Goal: Task Accomplishment & Management: Use online tool/utility

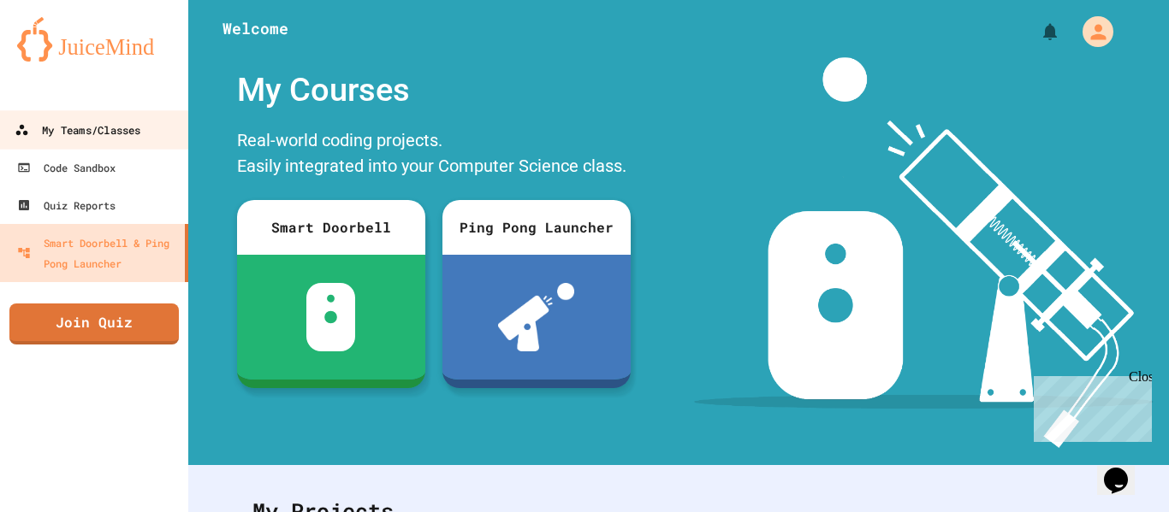
click at [90, 130] on div "My Teams/Classes" at bounding box center [78, 130] width 126 height 21
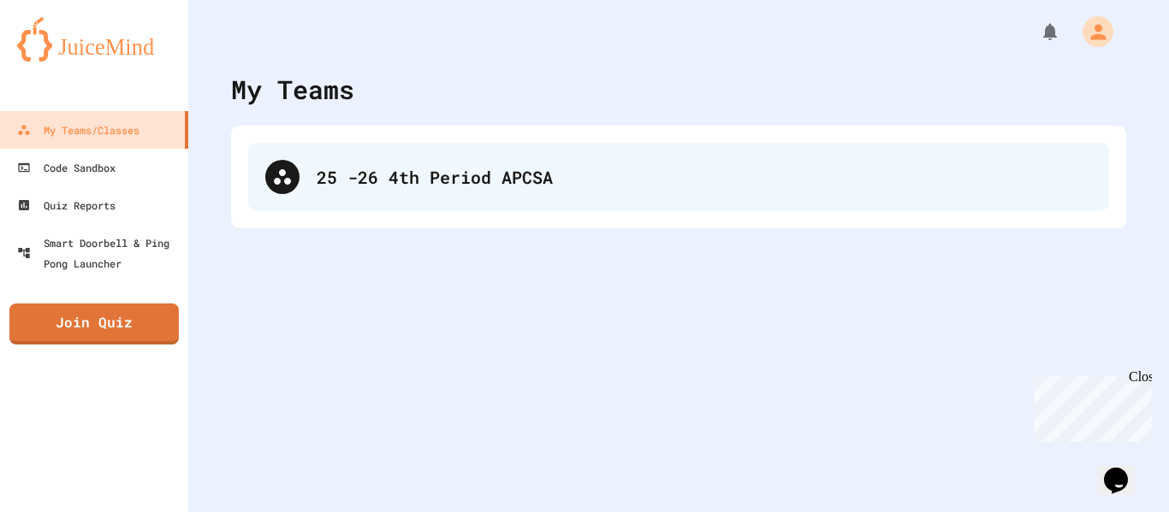
click at [393, 182] on div "25 -26 4th Period APCSA" at bounding box center [704, 177] width 775 height 26
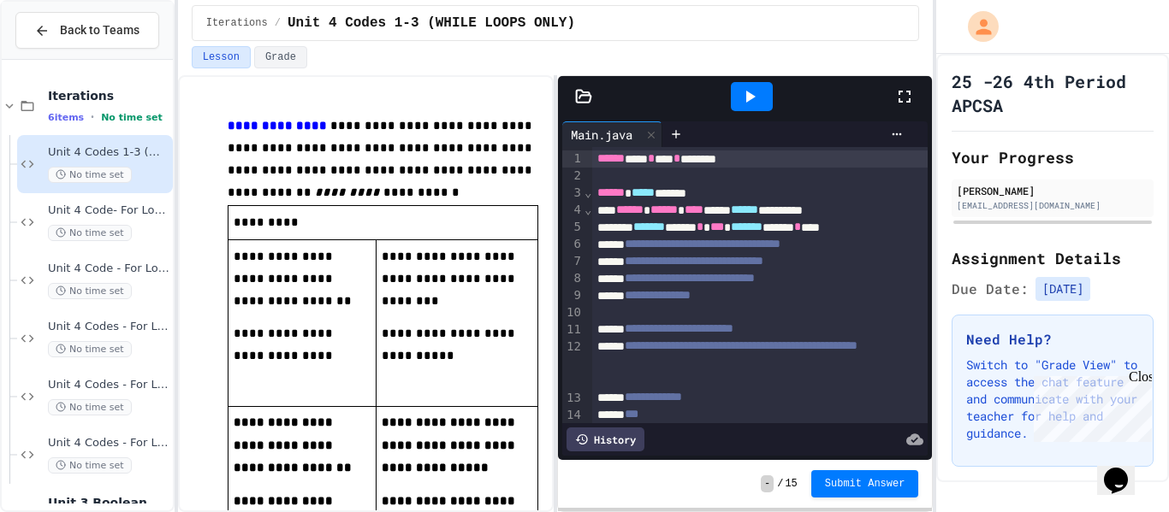
scroll to position [759, 0]
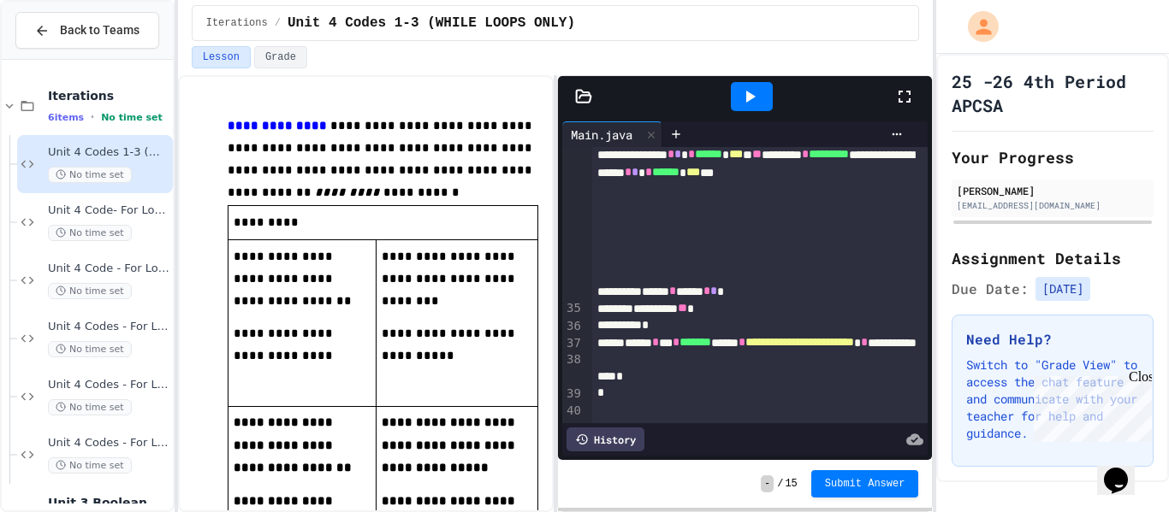
click at [739, 90] on icon at bounding box center [749, 96] width 21 height 21
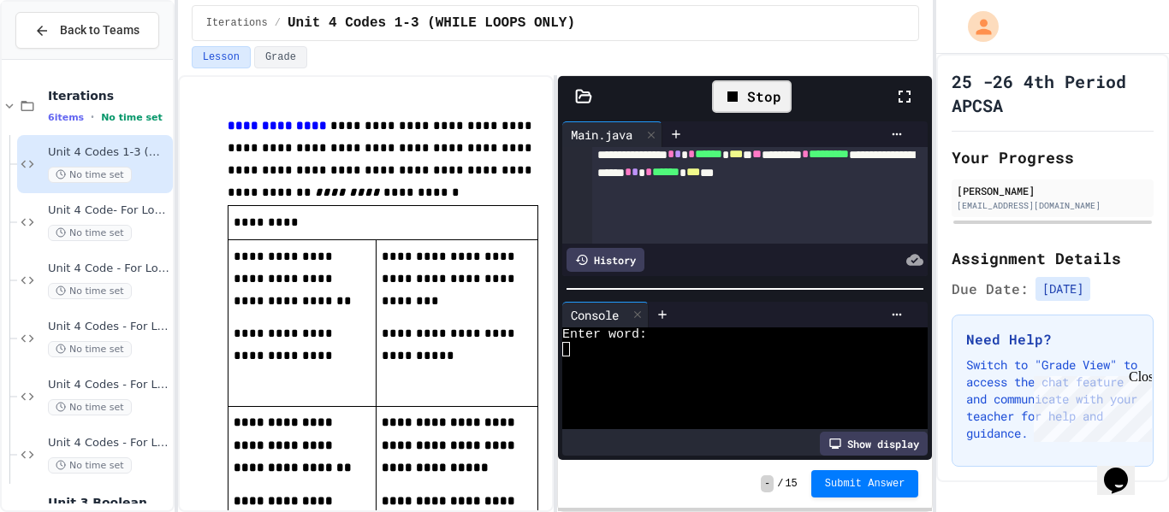
click at [761, 347] on div at bounding box center [735, 349] width 346 height 15
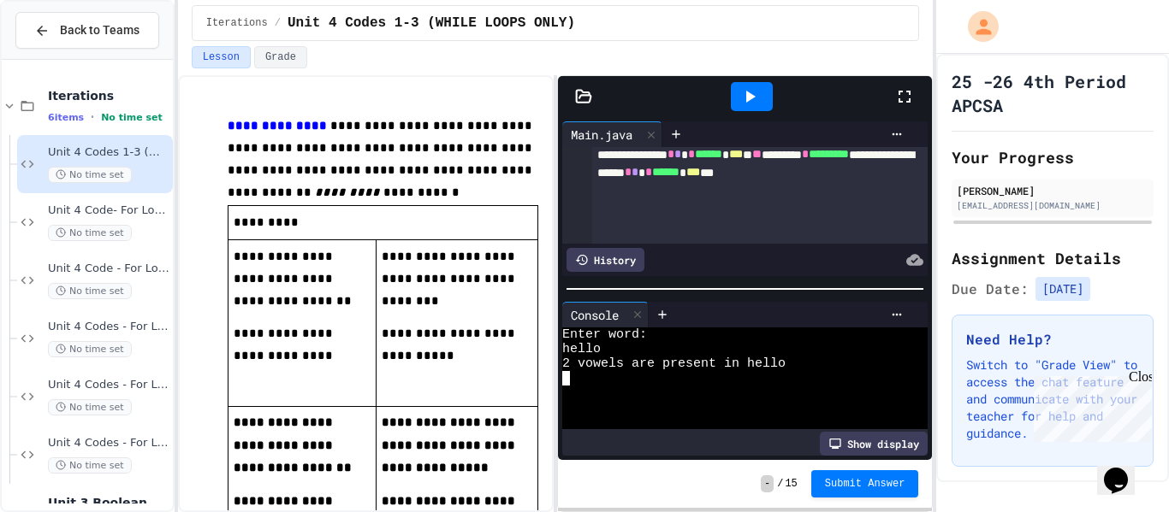
click at [737, 88] on div at bounding box center [752, 96] width 42 height 29
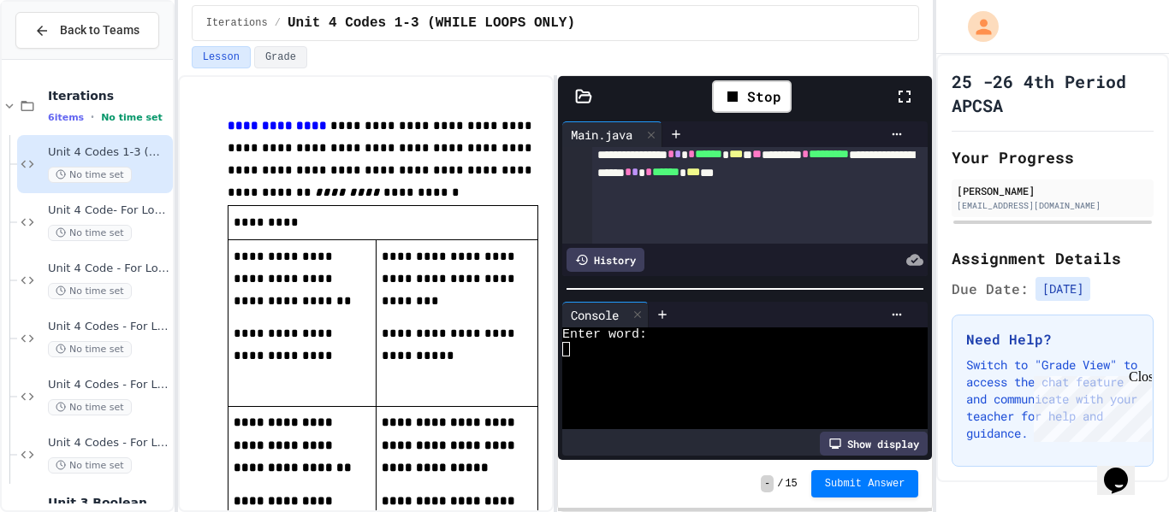
click at [611, 354] on div at bounding box center [735, 349] width 346 height 15
type textarea "*"
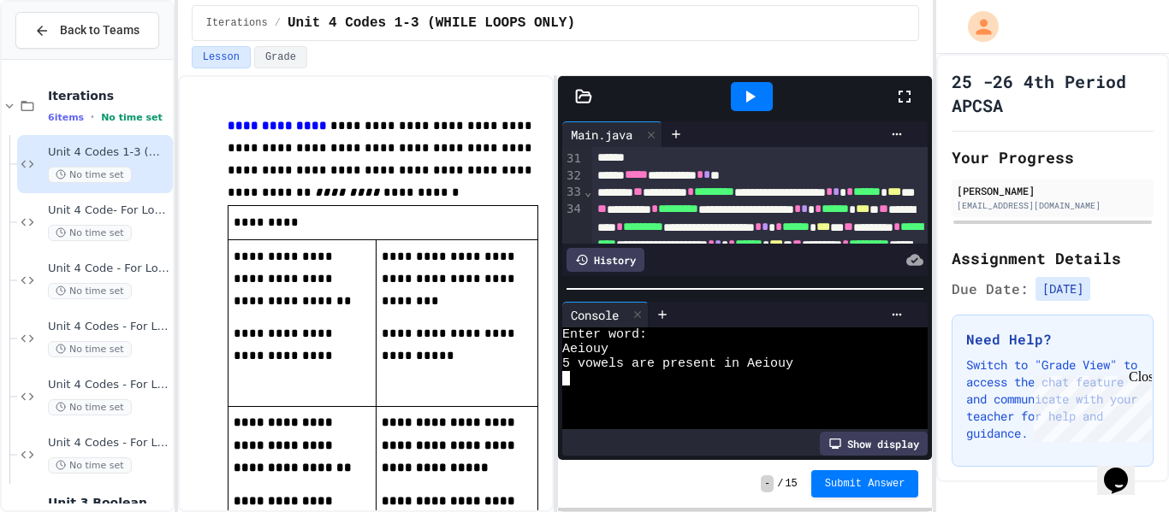
scroll to position [647, 0]
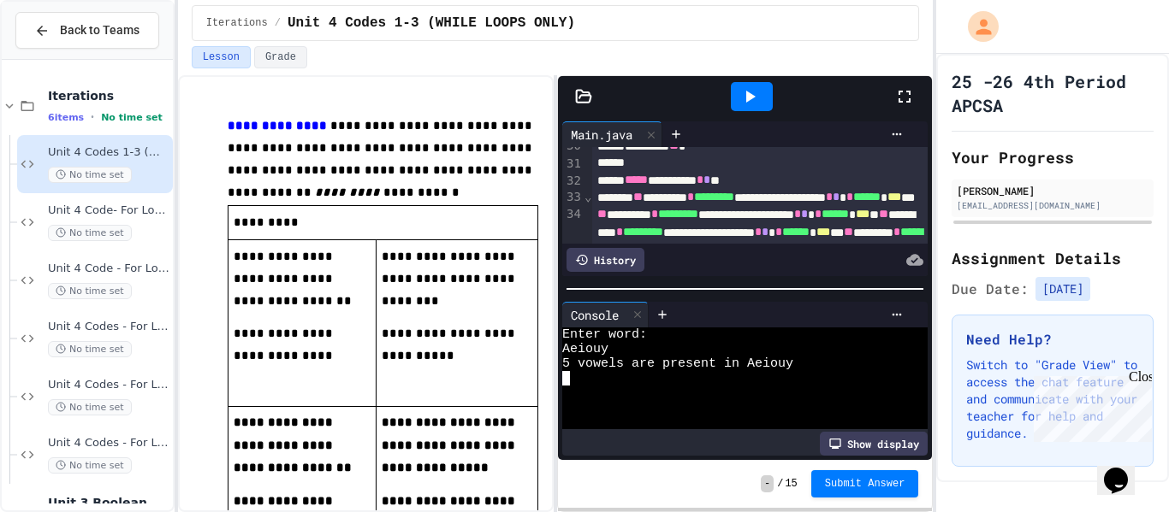
click at [613, 386] on div at bounding box center [735, 393] width 346 height 15
type textarea "*"
click at [759, 98] on icon at bounding box center [749, 96] width 21 height 21
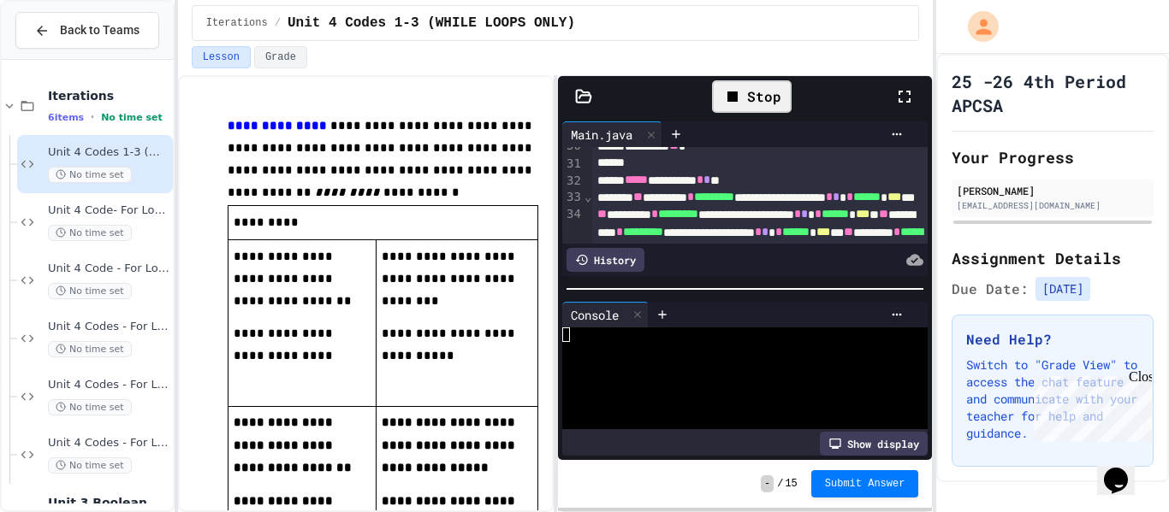
click at [606, 337] on div at bounding box center [735, 335] width 346 height 15
type textarea "**"
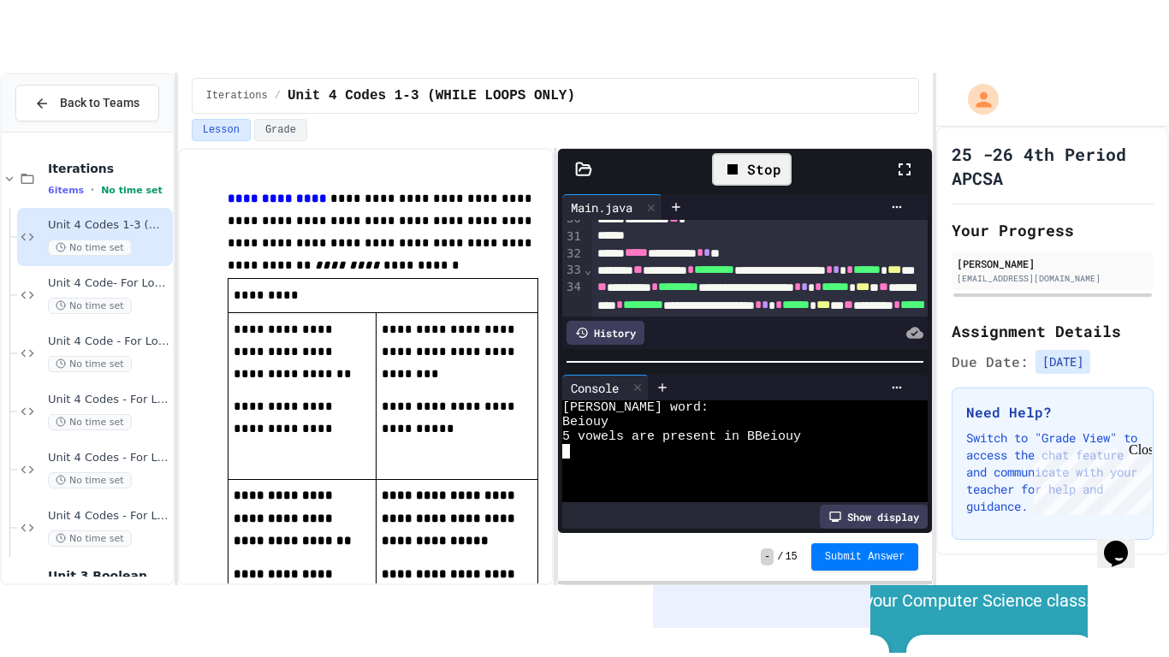
scroll to position [0, 0]
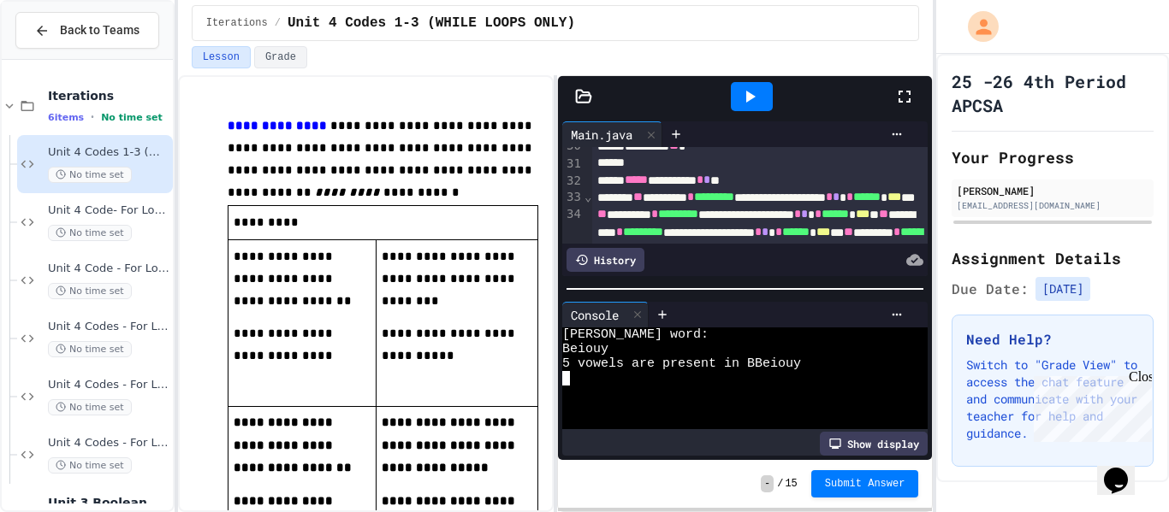
click at [710, 186] on span "*" at bounding box center [706, 180] width 7 height 12
click at [737, 93] on div at bounding box center [752, 96] width 42 height 29
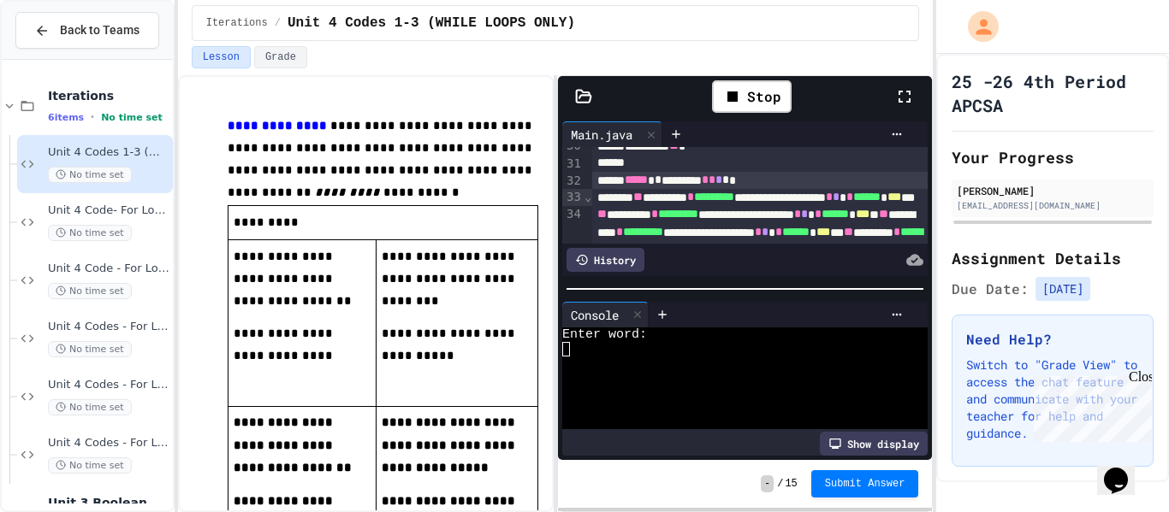
click at [731, 342] on div at bounding box center [735, 349] width 346 height 15
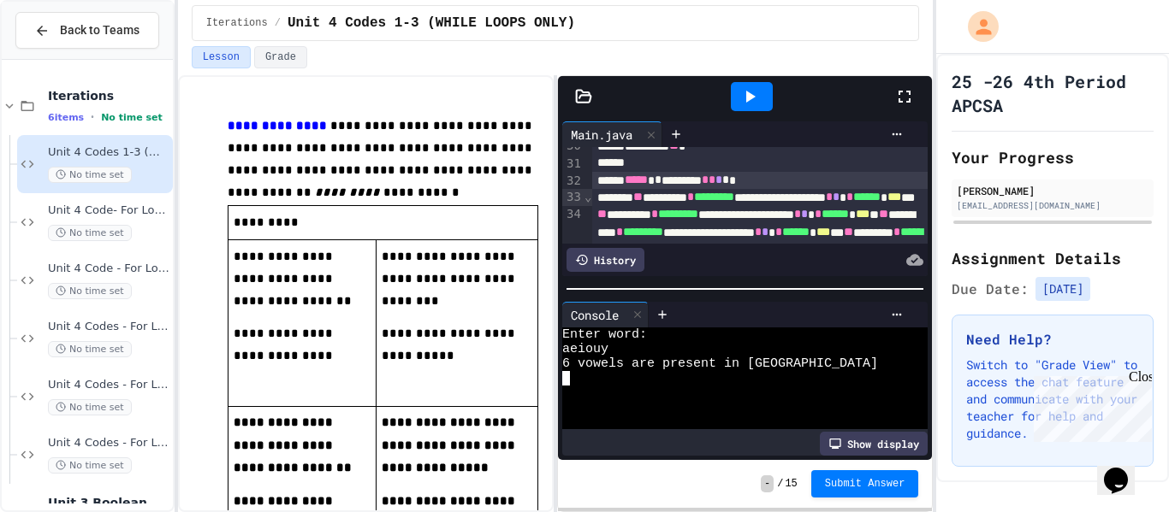
click at [741, 89] on icon at bounding box center [749, 96] width 21 height 21
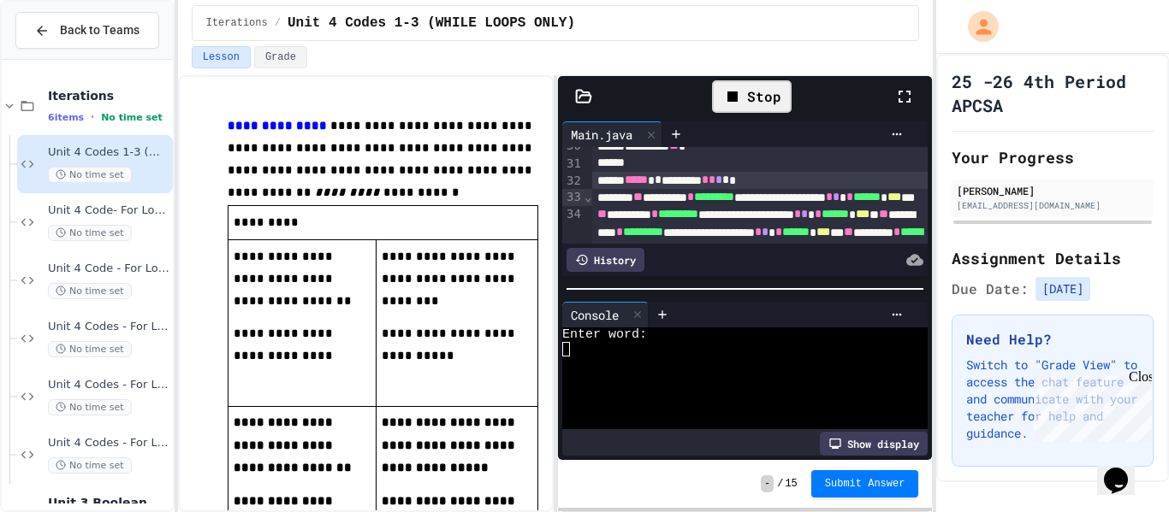
click at [596, 400] on div at bounding box center [735, 407] width 346 height 15
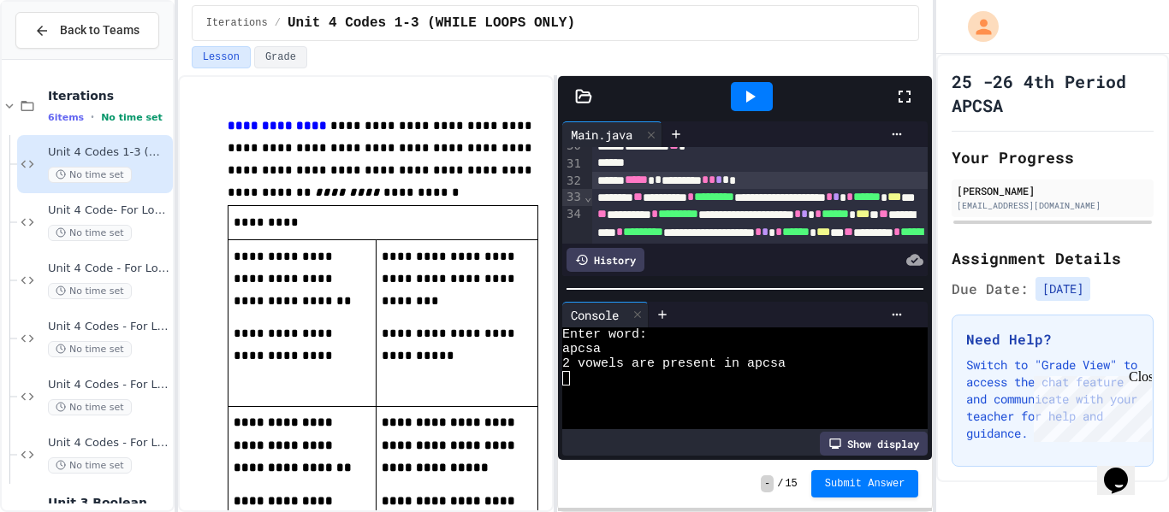
click at [903, 85] on div at bounding box center [913, 97] width 38 height 46
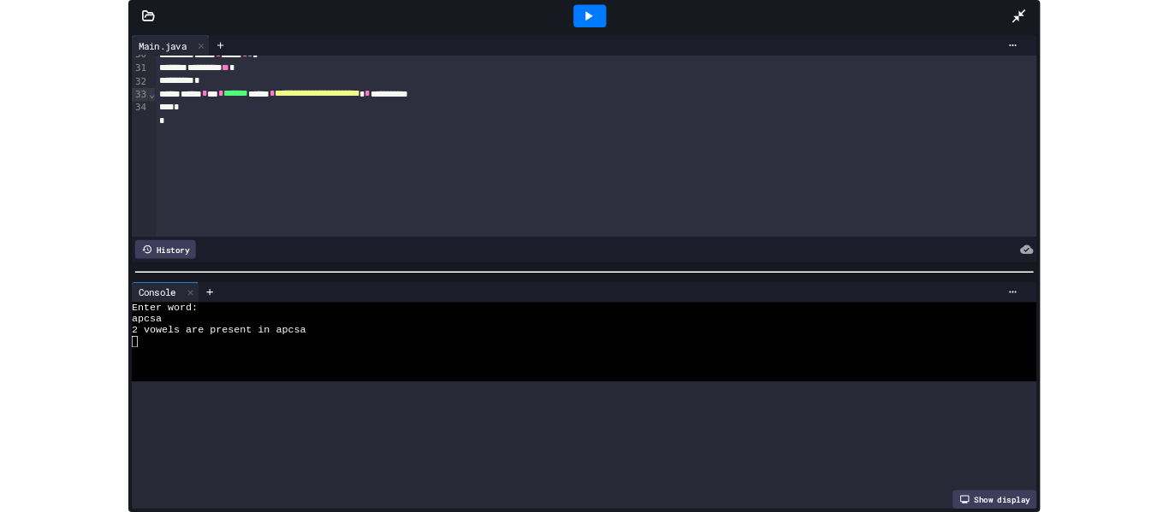
scroll to position [510, 0]
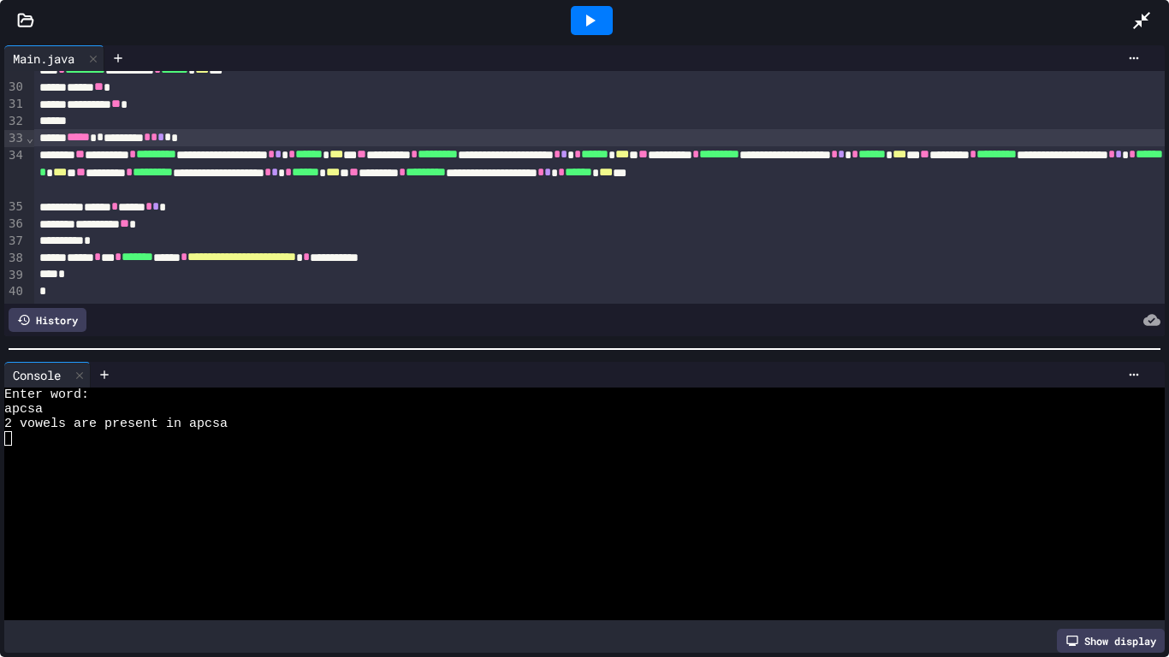
click at [1151, 18] on icon at bounding box center [1141, 20] width 21 height 21
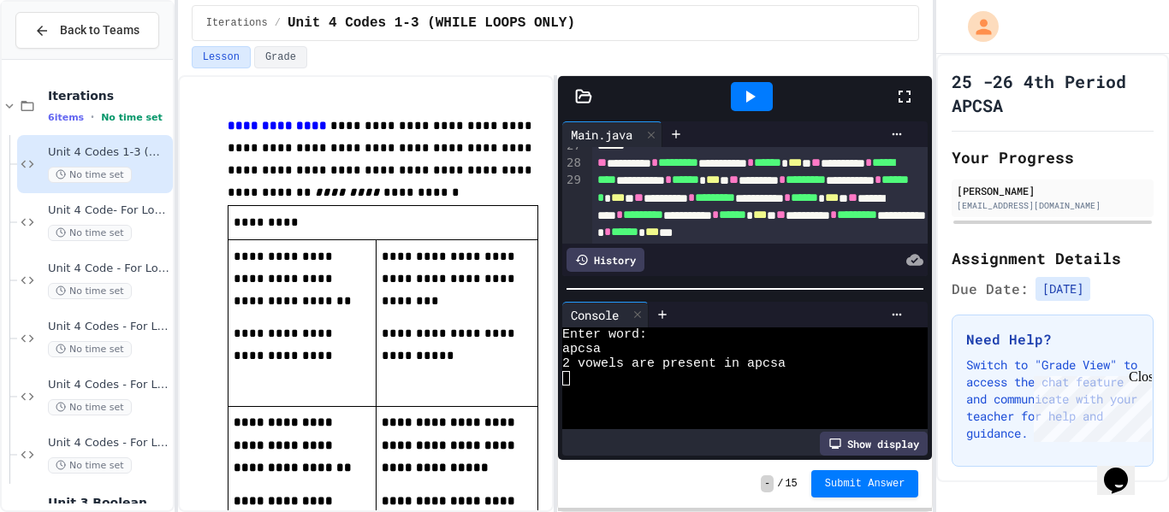
scroll to position [631, 0]
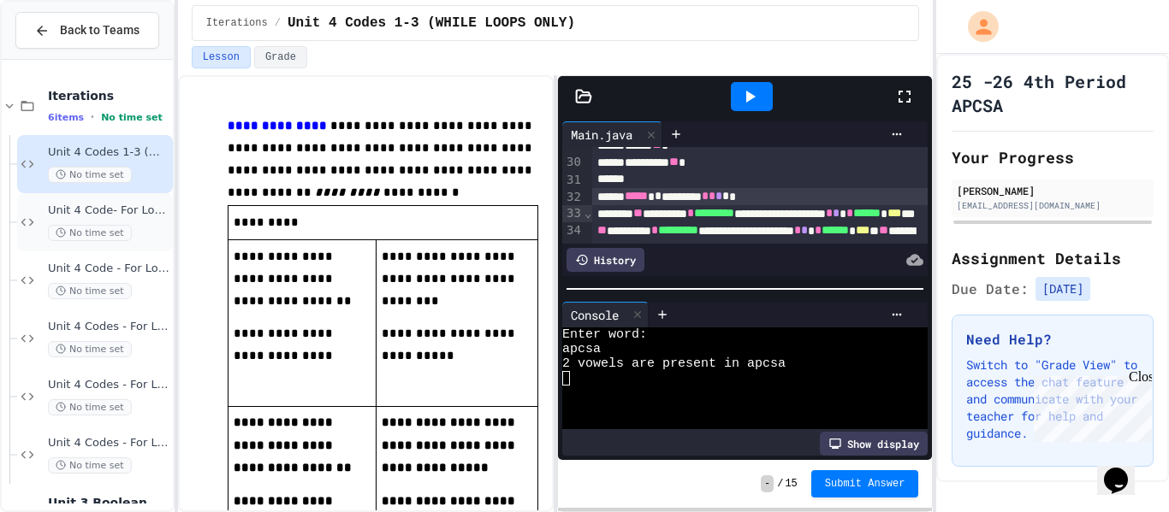
click at [143, 205] on span "Unit 4 Code- For Loops 1" at bounding box center [108, 211] width 121 height 15
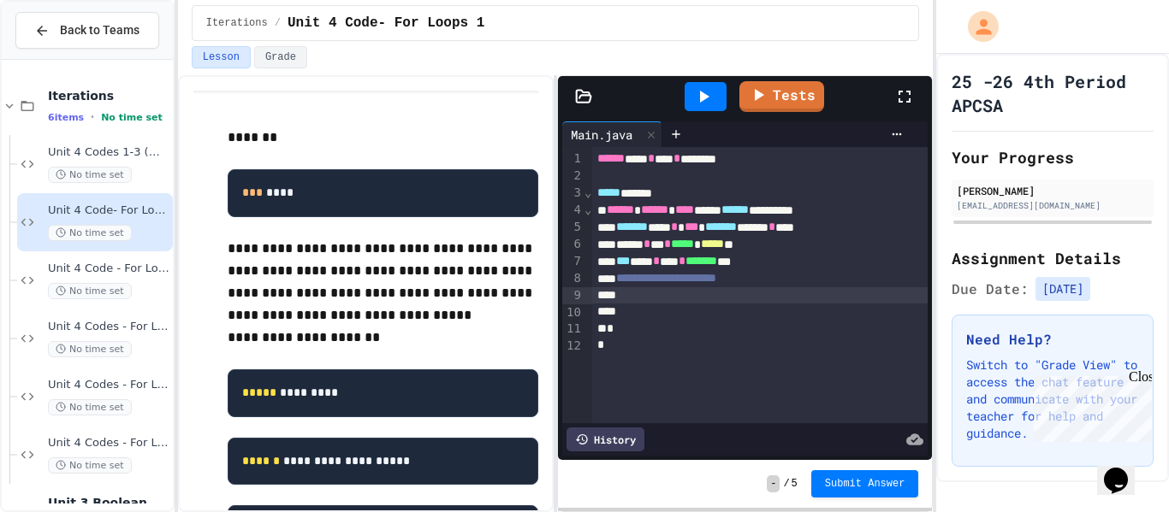
click at [791, 299] on div at bounding box center [760, 295] width 336 height 17
click at [715, 97] on div at bounding box center [705, 96] width 42 height 29
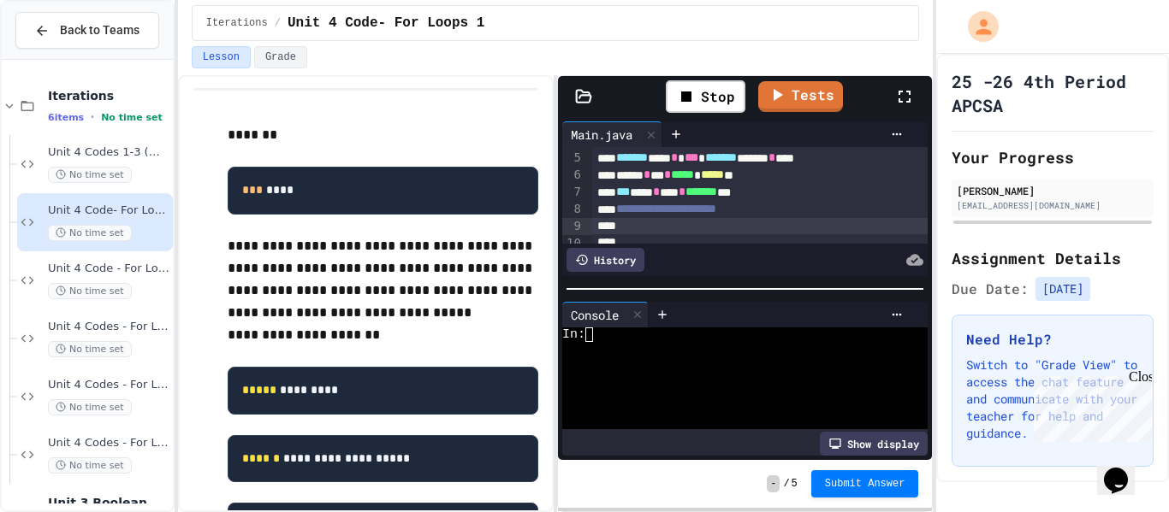
scroll to position [3, 0]
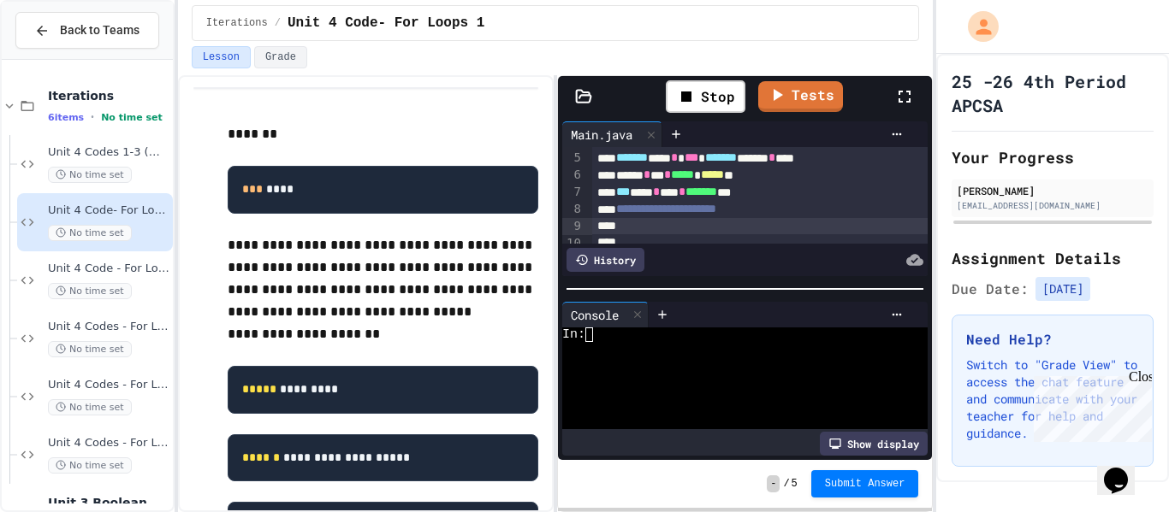
click at [685, 234] on div at bounding box center [760, 226] width 336 height 17
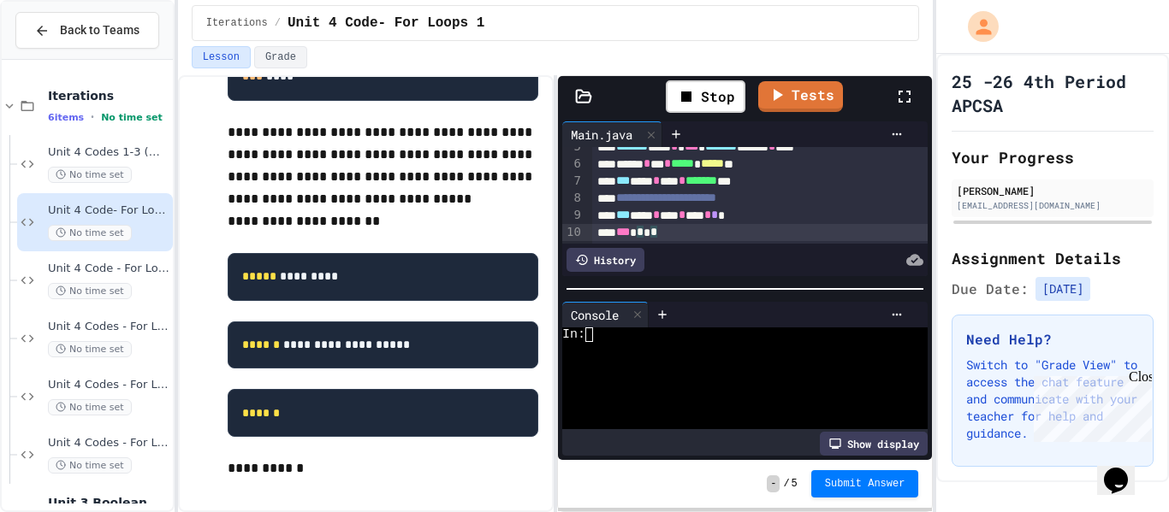
scroll to position [157, 0]
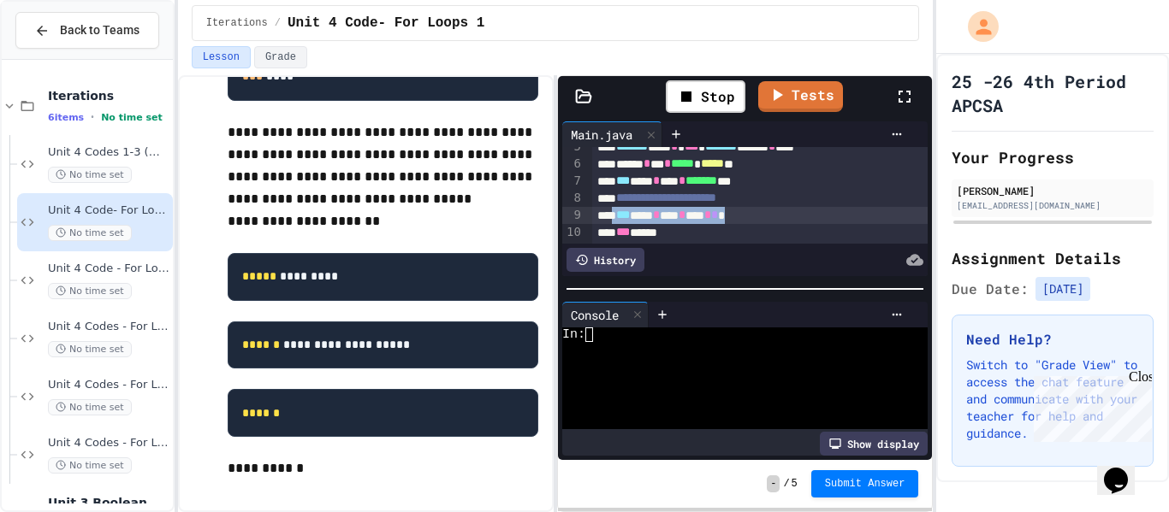
drag, startPoint x: 618, startPoint y: 216, endPoint x: 811, endPoint y: 214, distance: 193.4
click at [811, 214] on div "*** *** * *** * **** * * *" at bounding box center [760, 215] width 336 height 17
click at [681, 235] on div "*** *****" at bounding box center [760, 232] width 336 height 17
drag, startPoint x: 779, startPoint y: 212, endPoint x: 606, endPoint y: 212, distance: 173.7
click at [606, 212] on div "*** *** * *** * **** * * *" at bounding box center [760, 215] width 336 height 17
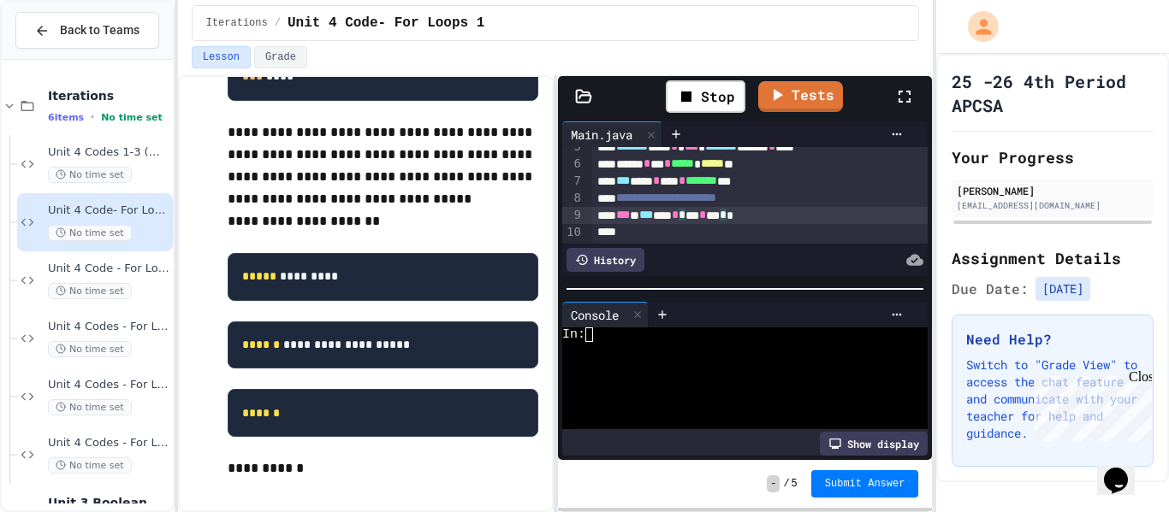
click at [767, 216] on div "*** * *** *** * * *** * *** * *" at bounding box center [760, 215] width 336 height 17
drag, startPoint x: 775, startPoint y: 215, endPoint x: 715, endPoint y: 220, distance: 60.1
click at [715, 220] on div "*** * *** *** * **** * *****" at bounding box center [760, 215] width 336 height 17
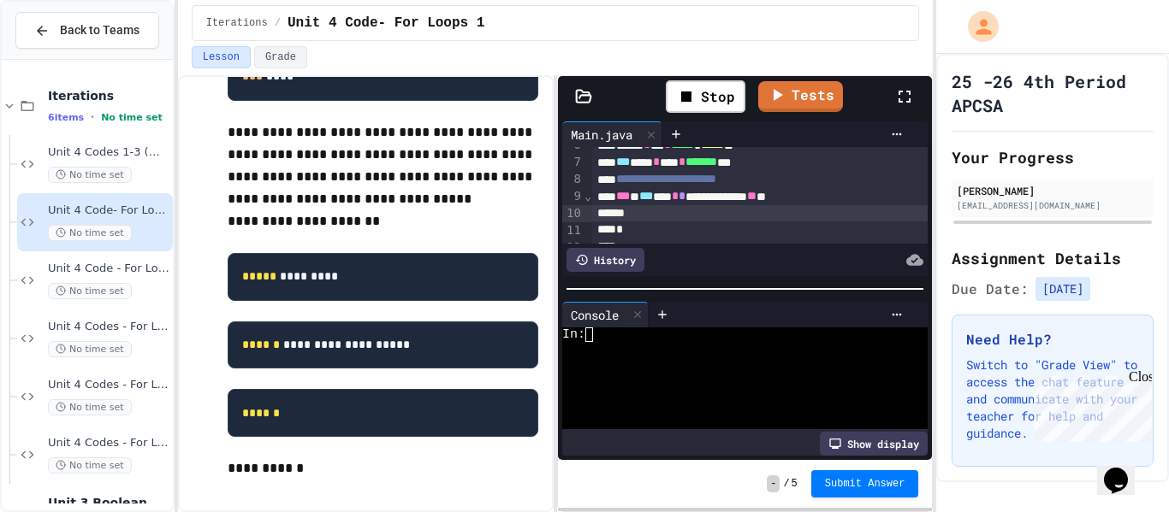
scroll to position [101, 0]
click at [719, 92] on div "Stop" at bounding box center [706, 96] width 80 height 33
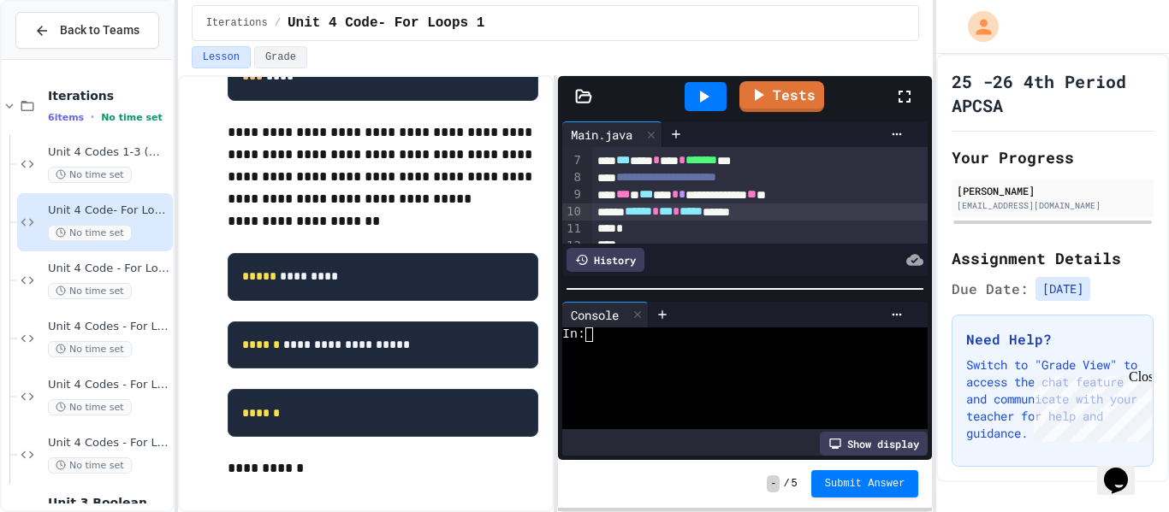
click at [716, 93] on div at bounding box center [705, 96] width 42 height 29
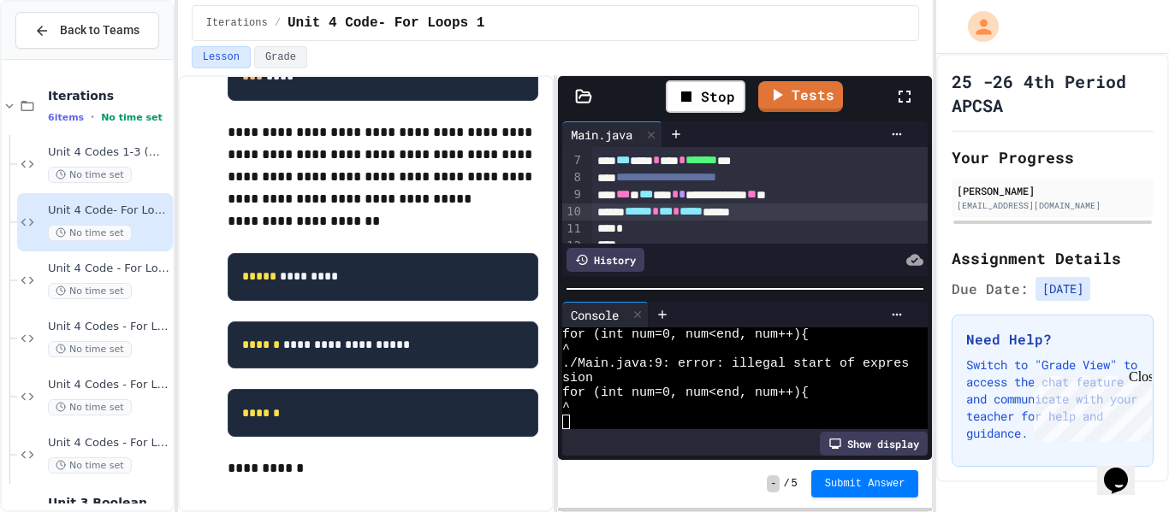
scroll to position [73, 0]
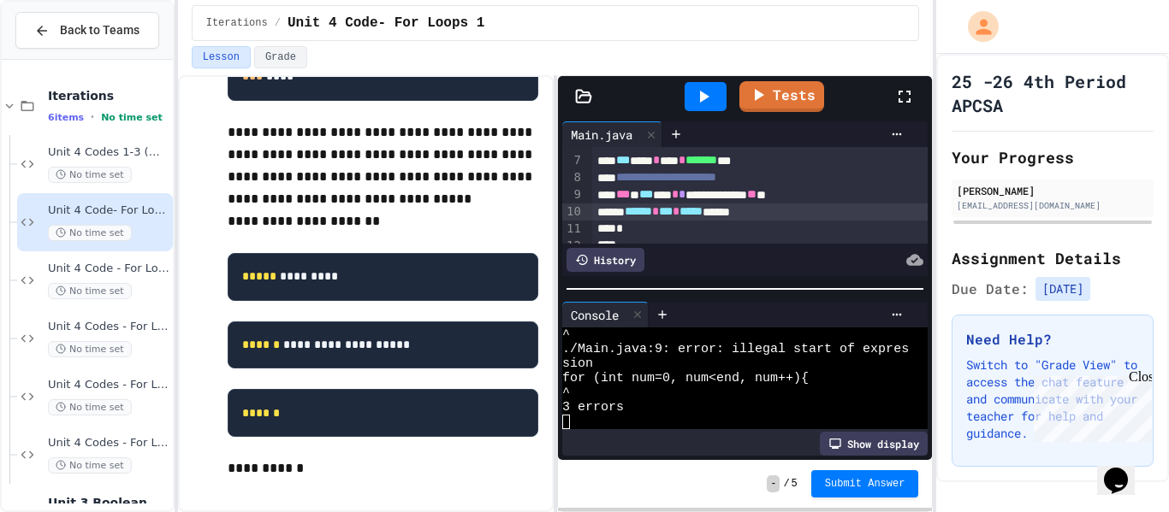
click at [761, 195] on div "**********" at bounding box center [760, 195] width 336 height 17
click at [735, 199] on div "**********" at bounding box center [760, 195] width 336 height 17
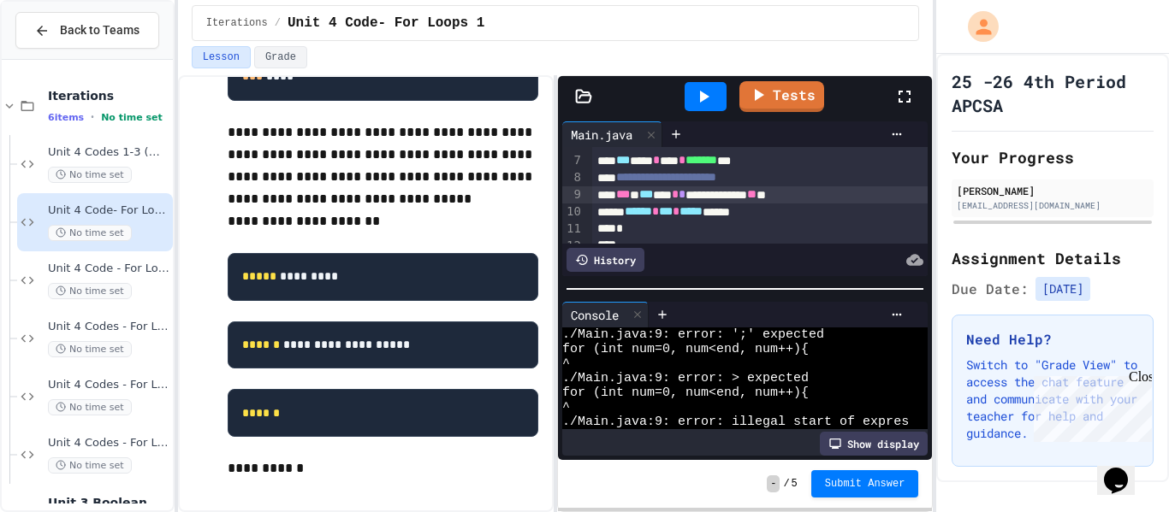
scroll to position [0, 0]
click at [725, 192] on div "**********" at bounding box center [760, 195] width 336 height 17
click at [697, 89] on icon at bounding box center [703, 96] width 21 height 21
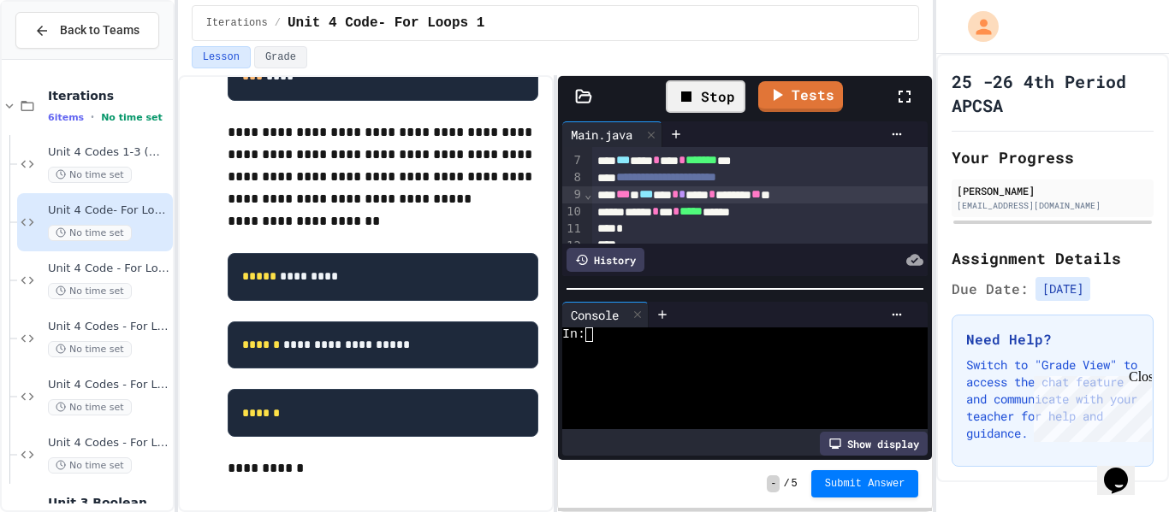
click at [687, 338] on div "In:" at bounding box center [735, 335] width 346 height 15
click at [685, 198] on span "*" at bounding box center [681, 194] width 7 height 12
click at [715, 198] on span "*" at bounding box center [711, 194] width 7 height 12
click at [713, 99] on icon at bounding box center [703, 96] width 21 height 21
click at [668, 346] on div at bounding box center [735, 349] width 346 height 15
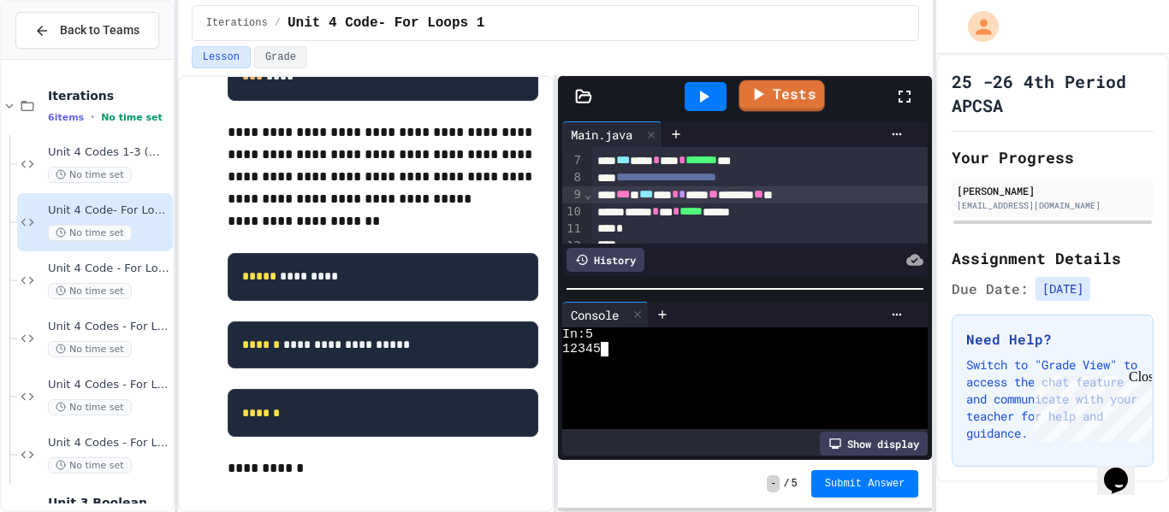
click at [776, 104] on link "Tests" at bounding box center [781, 96] width 86 height 32
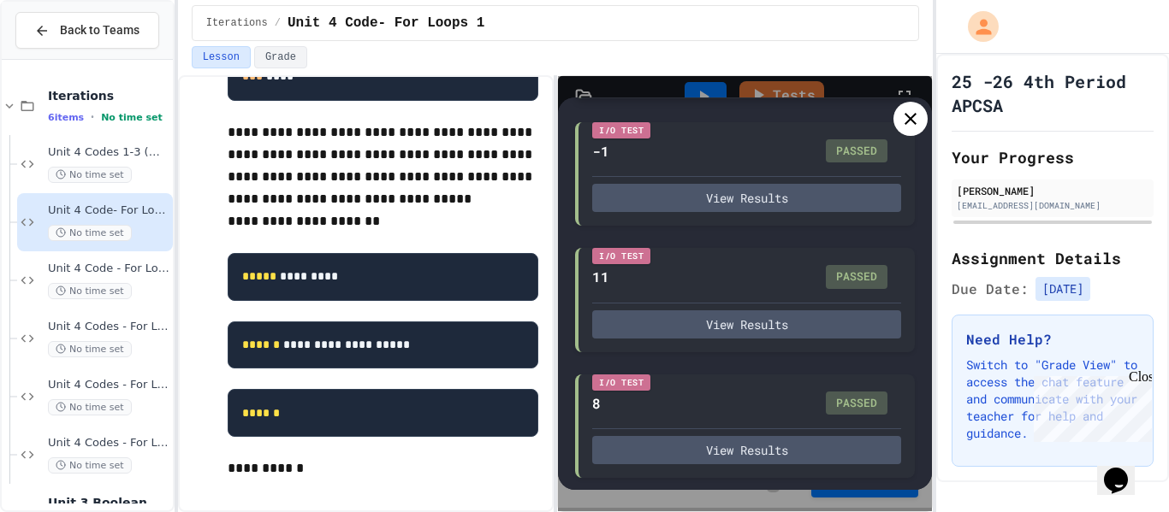
scroll to position [265, 0]
click at [903, 118] on icon at bounding box center [910, 119] width 21 height 21
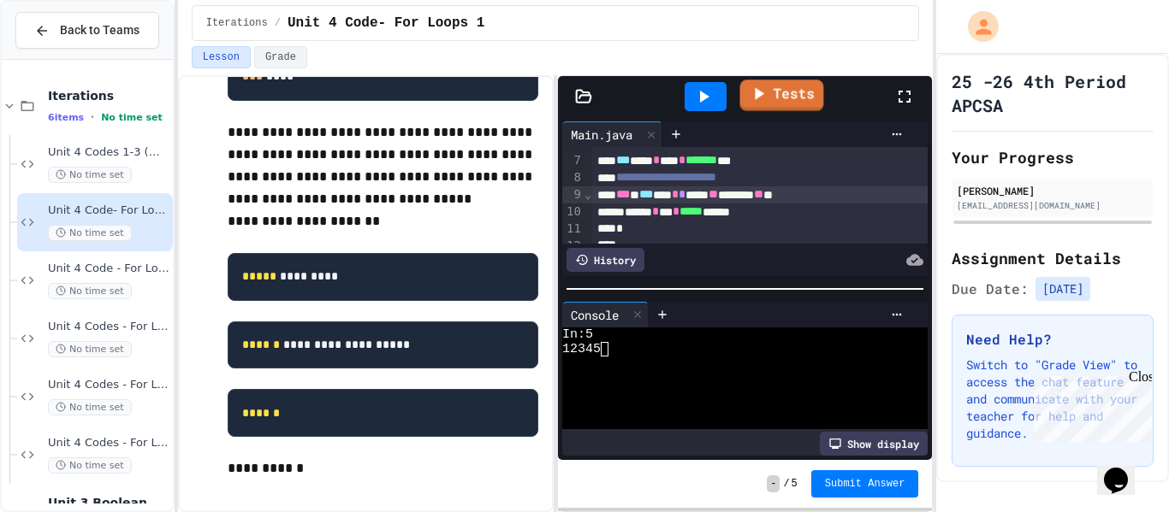
click at [698, 93] on icon at bounding box center [703, 96] width 21 height 21
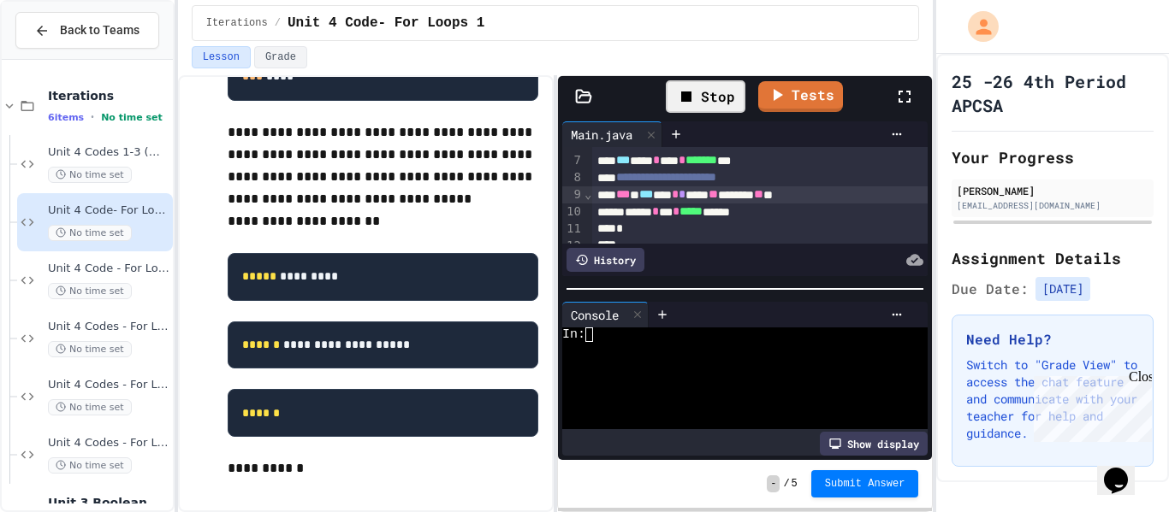
click at [689, 351] on div at bounding box center [735, 349] width 346 height 15
click at [828, 221] on div "*" at bounding box center [760, 229] width 336 height 17
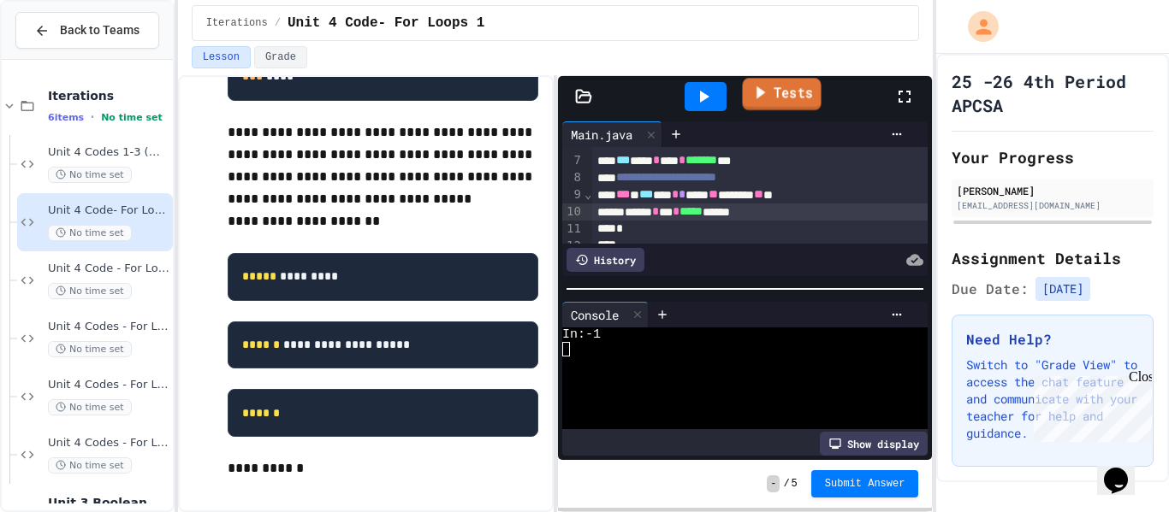
click at [758, 86] on icon at bounding box center [759, 92] width 19 height 21
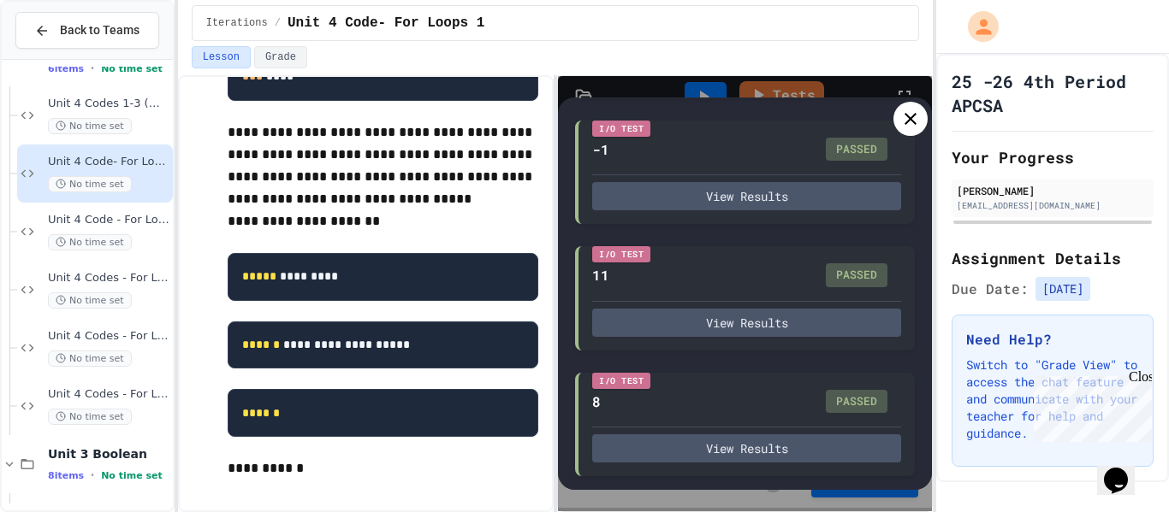
click at [916, 114] on icon at bounding box center [910, 119] width 21 height 21
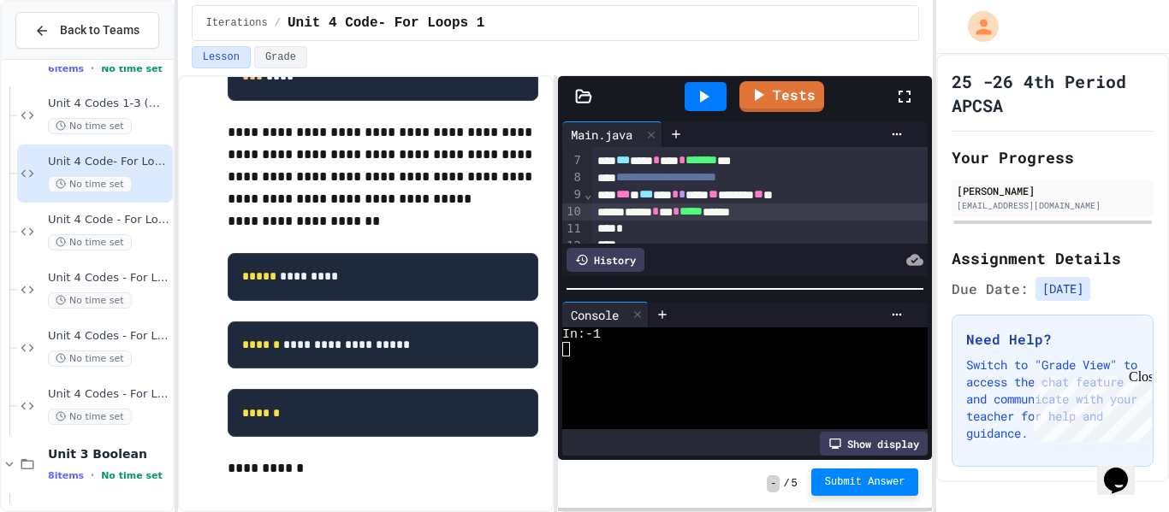
click at [884, 488] on span "Submit Answer" at bounding box center [865, 483] width 80 height 14
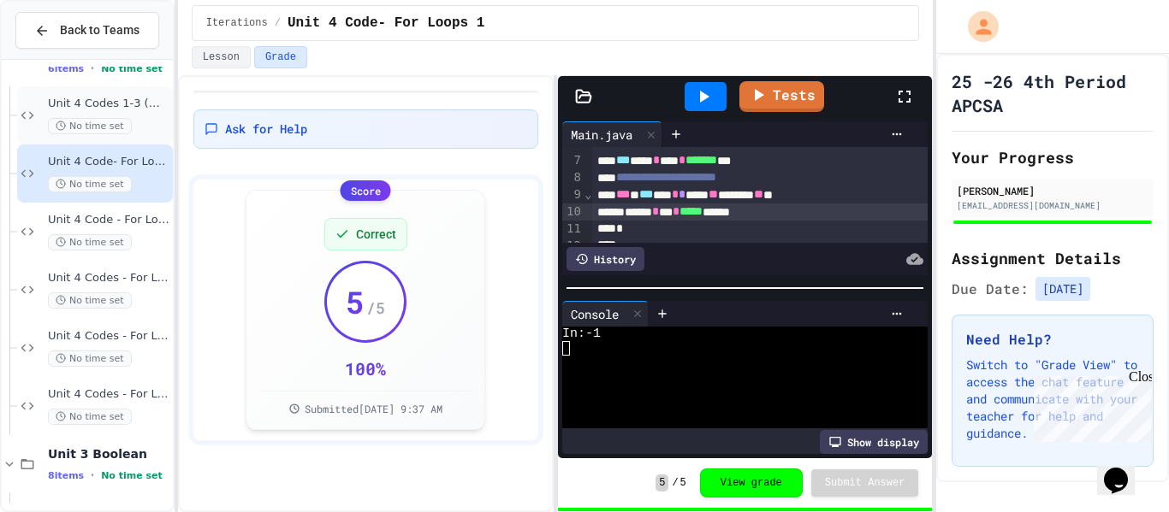
click at [102, 121] on span "No time set" at bounding box center [90, 126] width 84 height 16
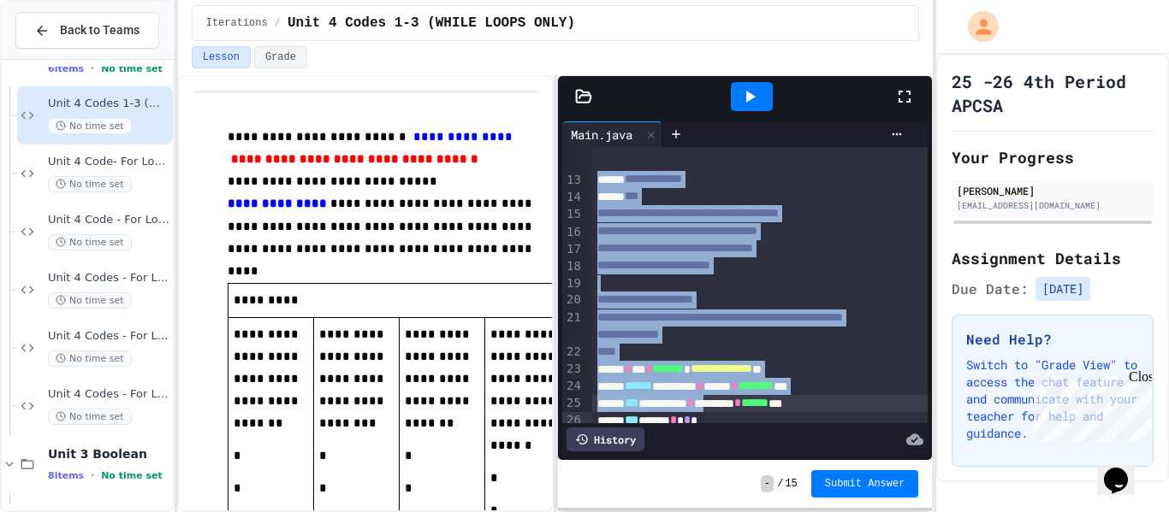
scroll to position [225, 0]
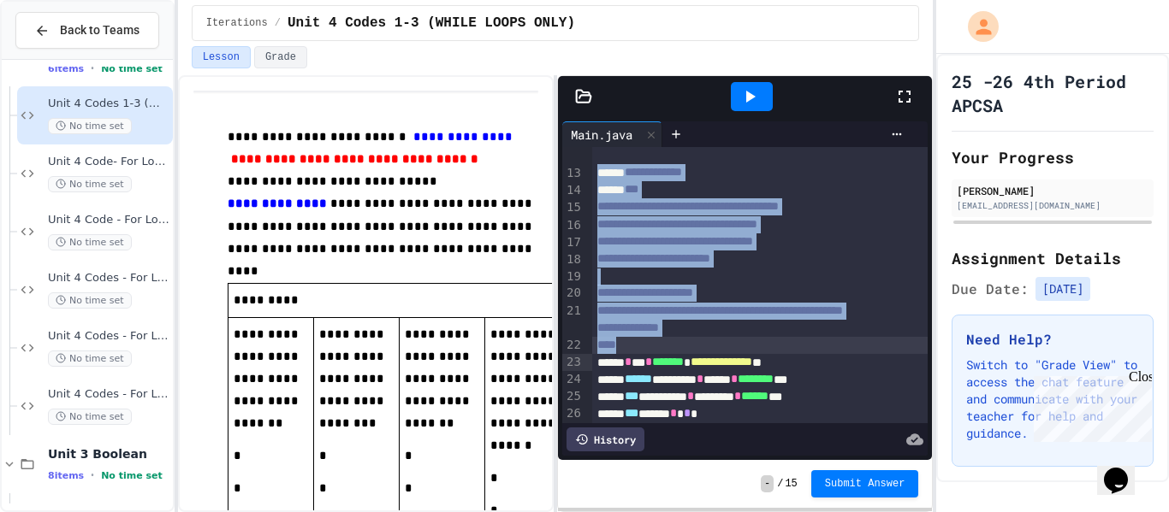
drag, startPoint x: 633, startPoint y: 245, endPoint x: 742, endPoint y: 365, distance: 162.3
click at [742, 365] on div "**********" at bounding box center [760, 430] width 336 height 1017
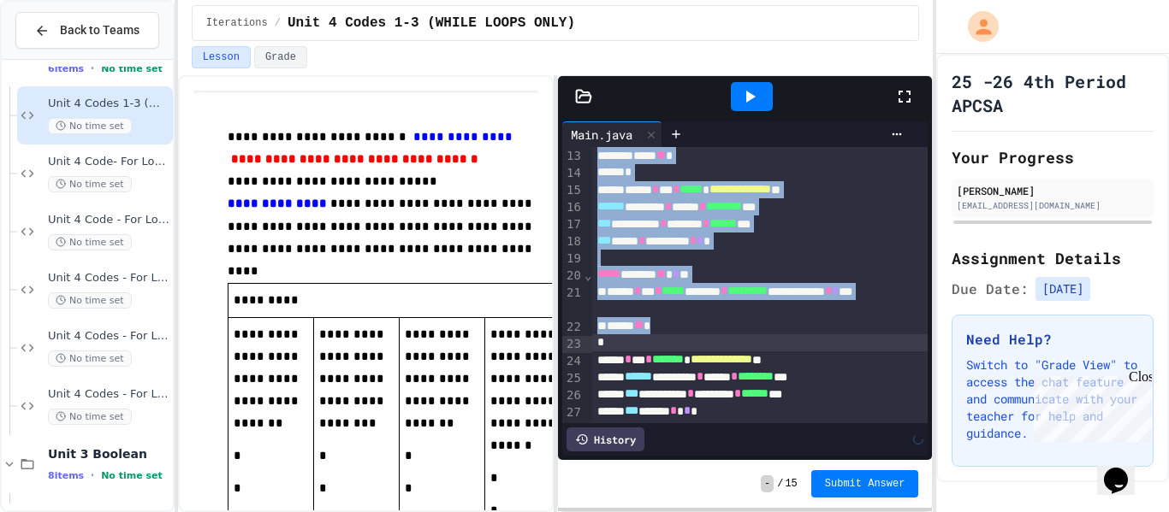
click at [753, 98] on icon at bounding box center [749, 96] width 21 height 21
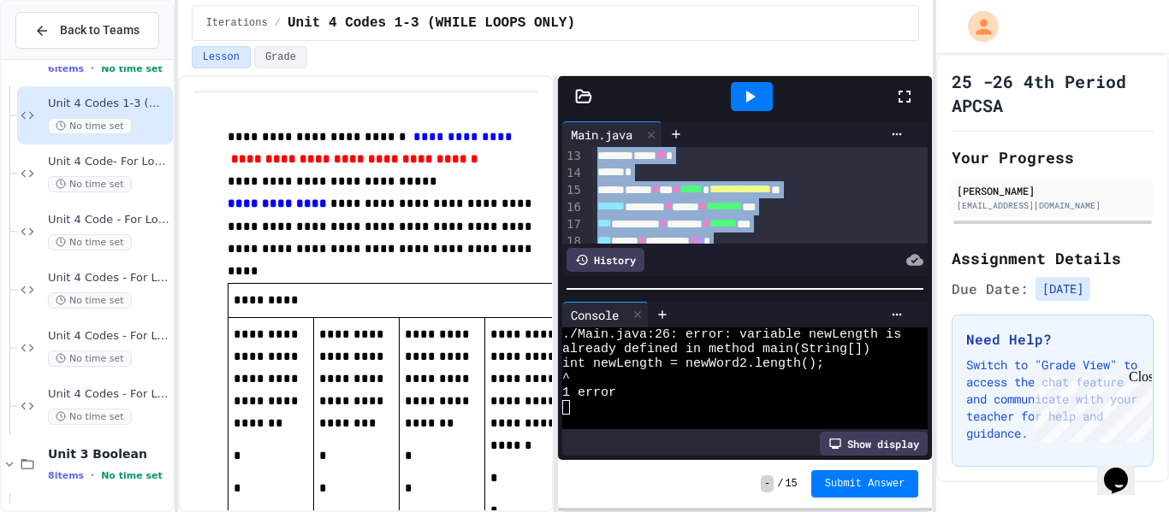
click at [723, 173] on div "*" at bounding box center [760, 172] width 336 height 17
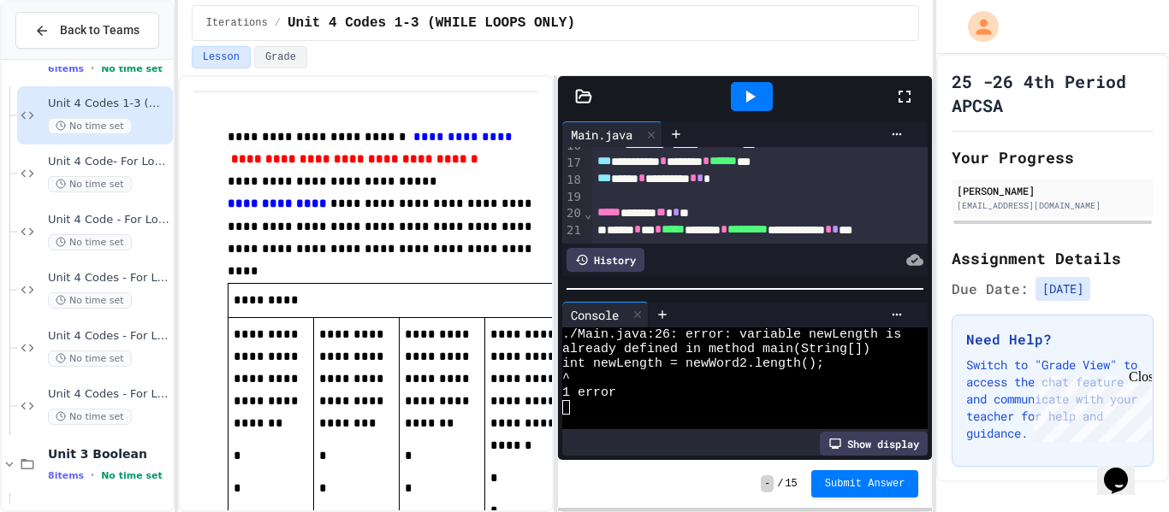
scroll to position [284, 0]
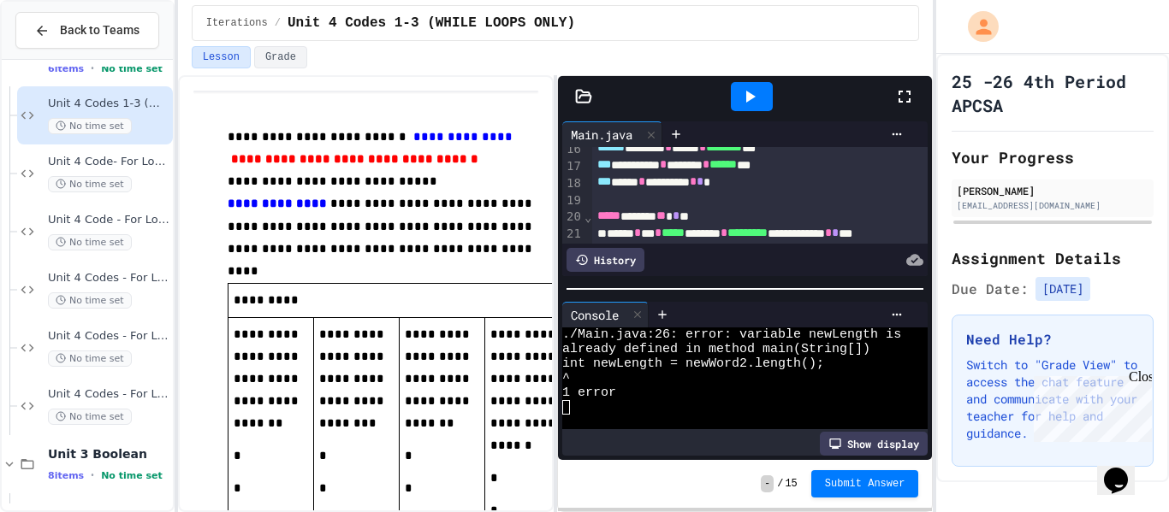
click at [724, 181] on div "*** ***** * ********* * * *" at bounding box center [760, 182] width 336 height 17
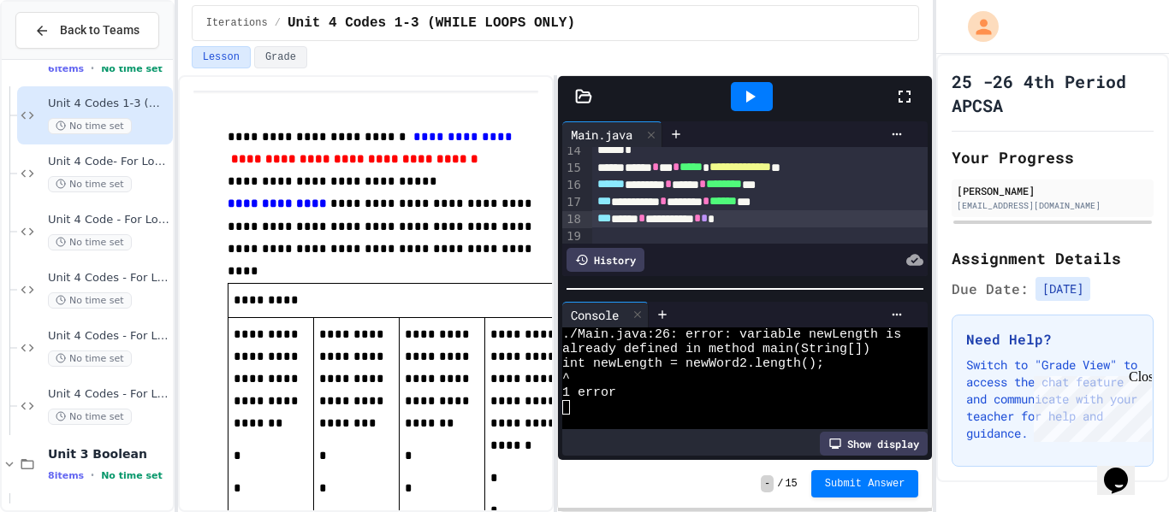
scroll to position [242, 0]
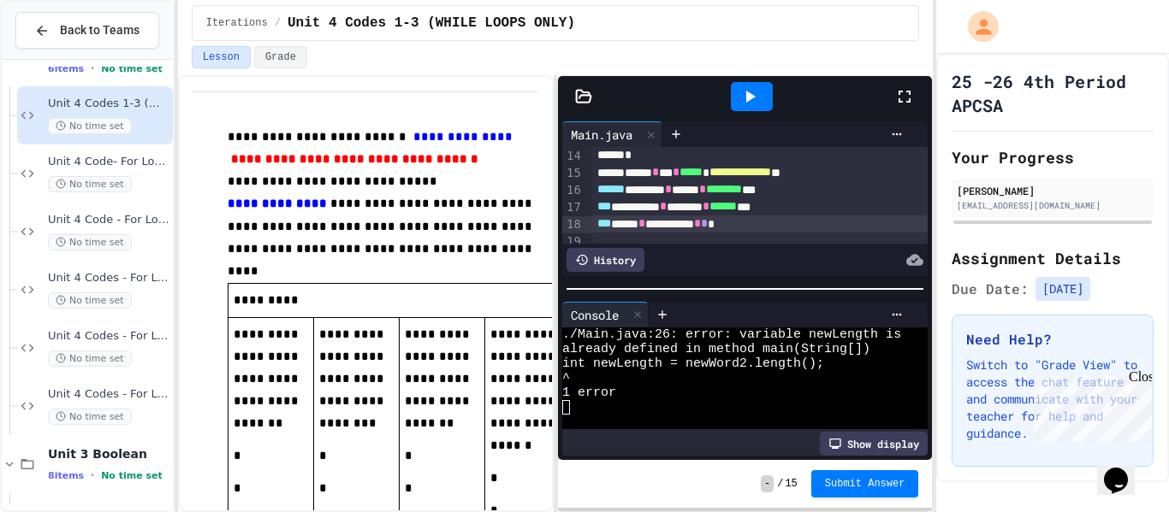
click at [686, 206] on div "*** ********* * ******* * ****** ***" at bounding box center [760, 206] width 336 height 17
click at [753, 115] on div at bounding box center [751, 97] width 59 height 46
click at [751, 101] on icon at bounding box center [749, 96] width 21 height 21
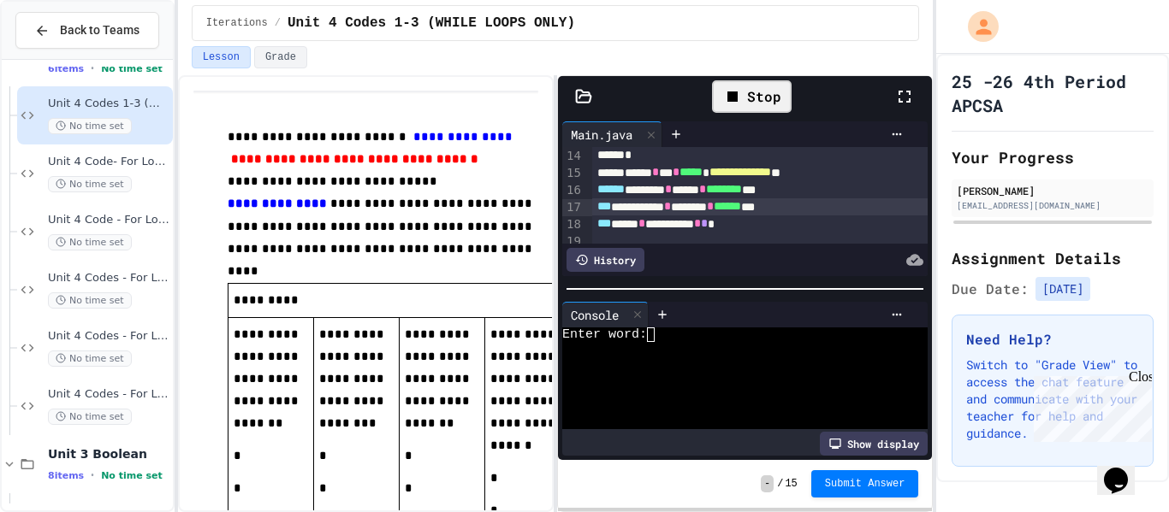
click at [730, 311] on div at bounding box center [793, 315] width 234 height 14
click at [736, 337] on div "Enter word:" at bounding box center [735, 335] width 346 height 15
type textarea "*"
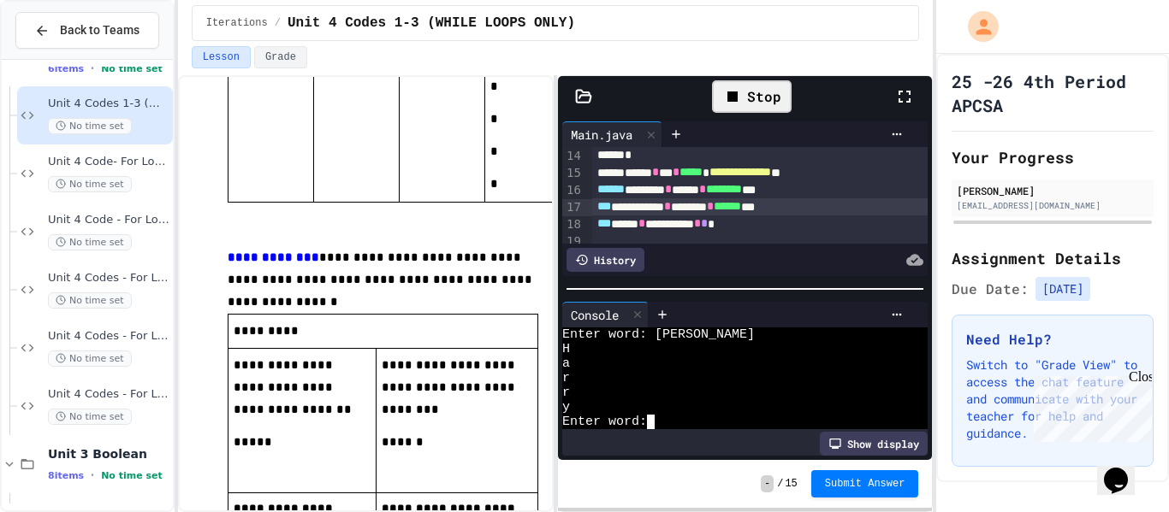
scroll to position [742, 0]
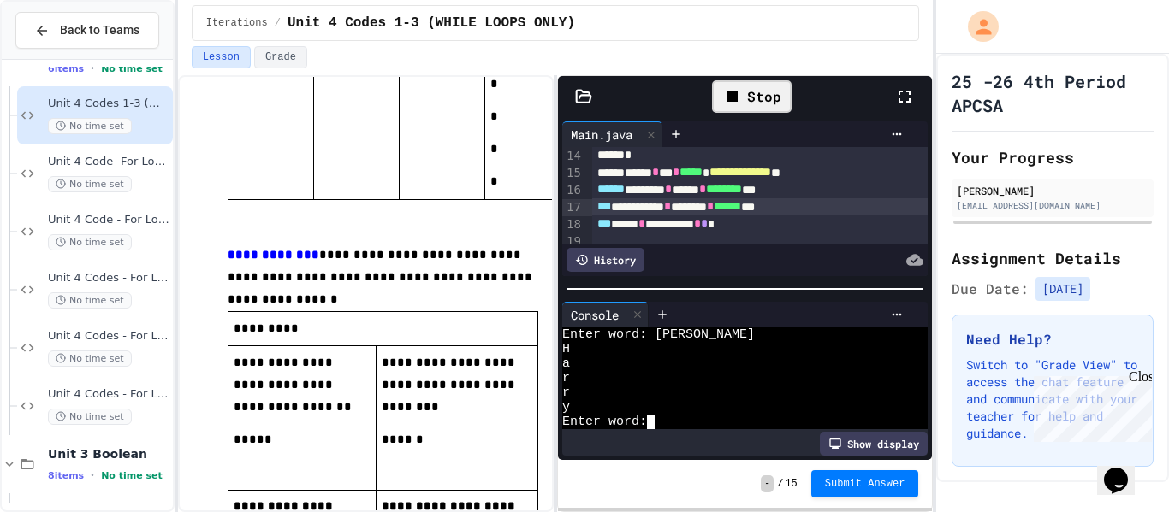
type textarea "*"
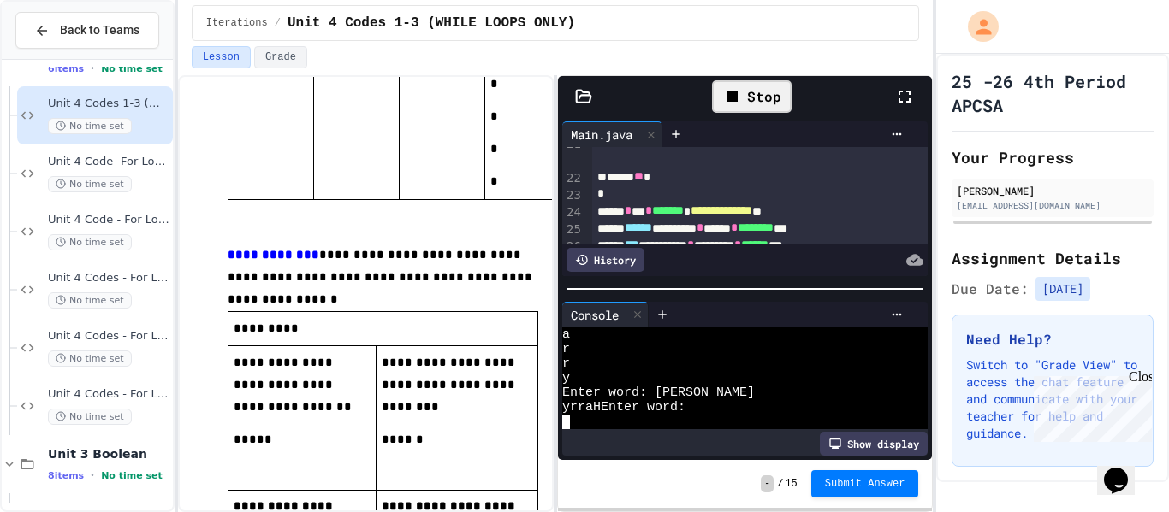
scroll to position [377, 0]
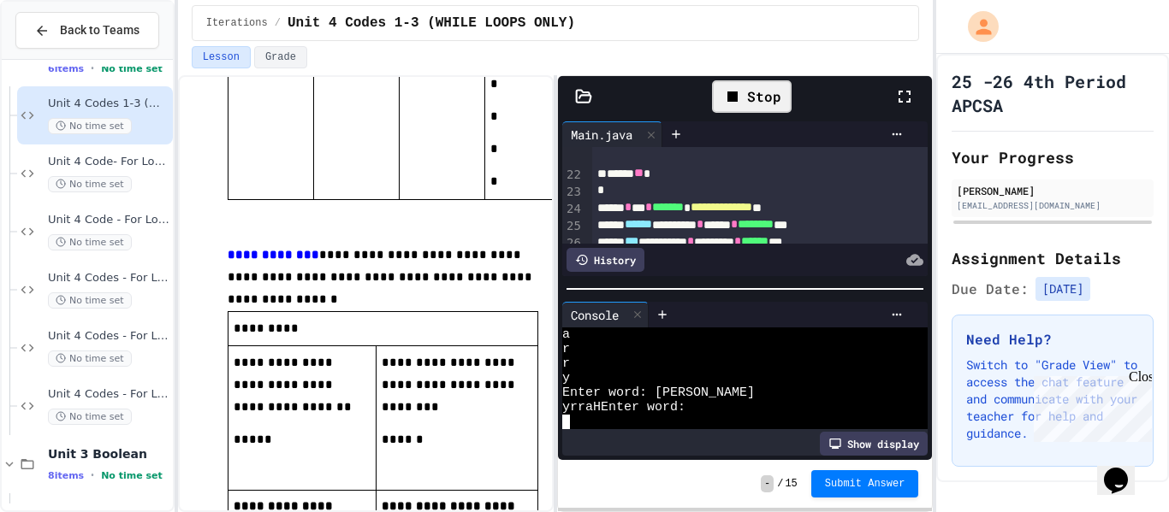
click at [680, 195] on div "*" at bounding box center [760, 190] width 336 height 17
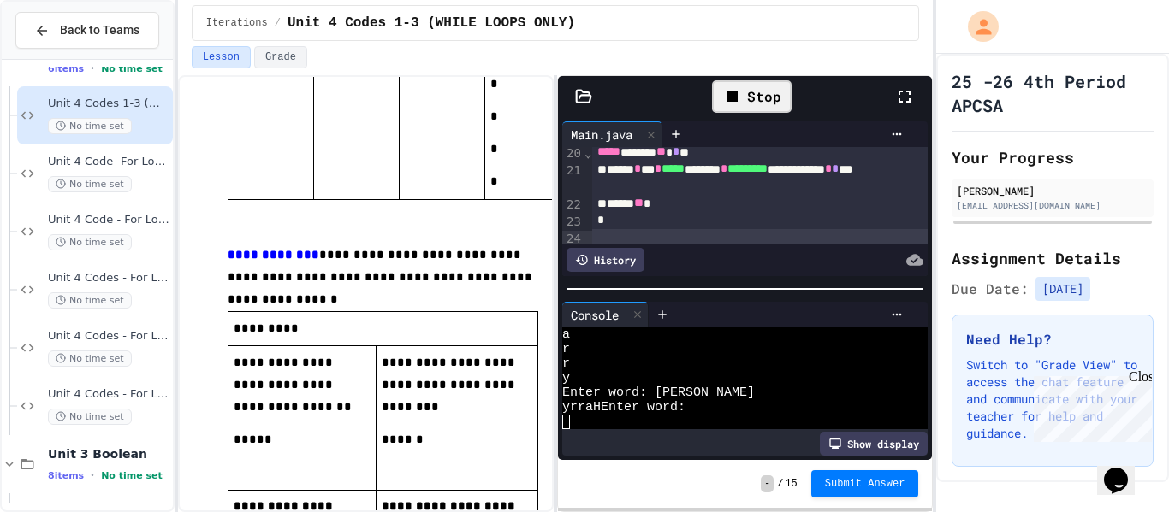
scroll to position [352, 0]
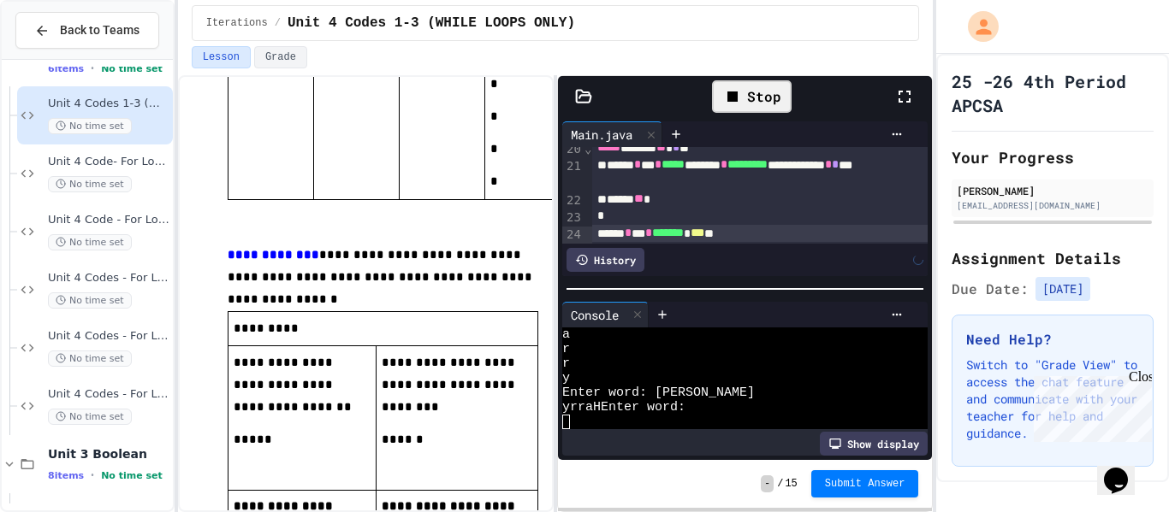
click at [757, 106] on div "Stop" at bounding box center [752, 96] width 80 height 33
click at [757, 106] on icon at bounding box center [749, 96] width 21 height 21
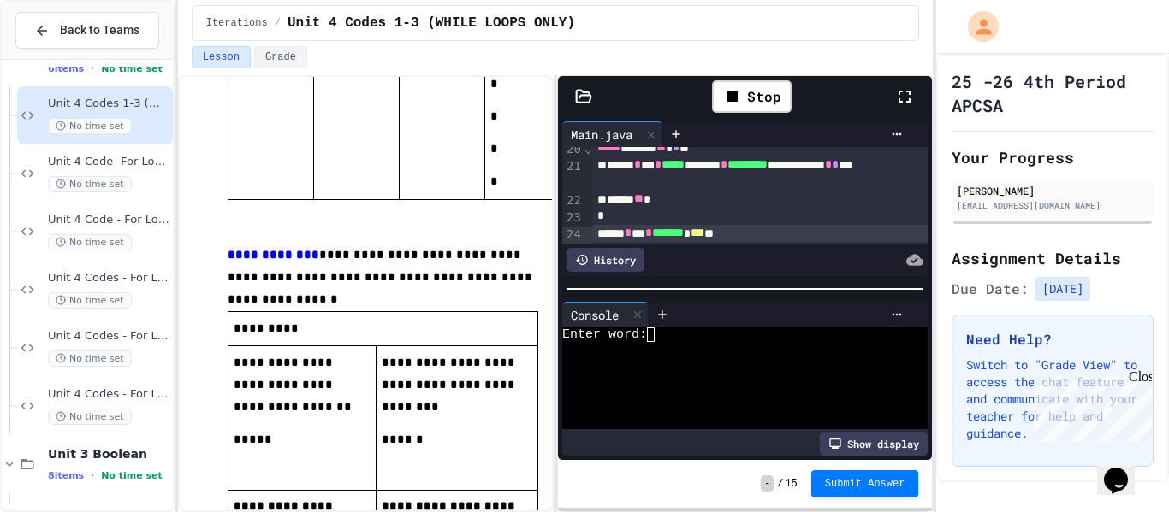
click at [713, 335] on div "Enter word:" at bounding box center [735, 335] width 346 height 15
type textarea "*"
type textarea "**"
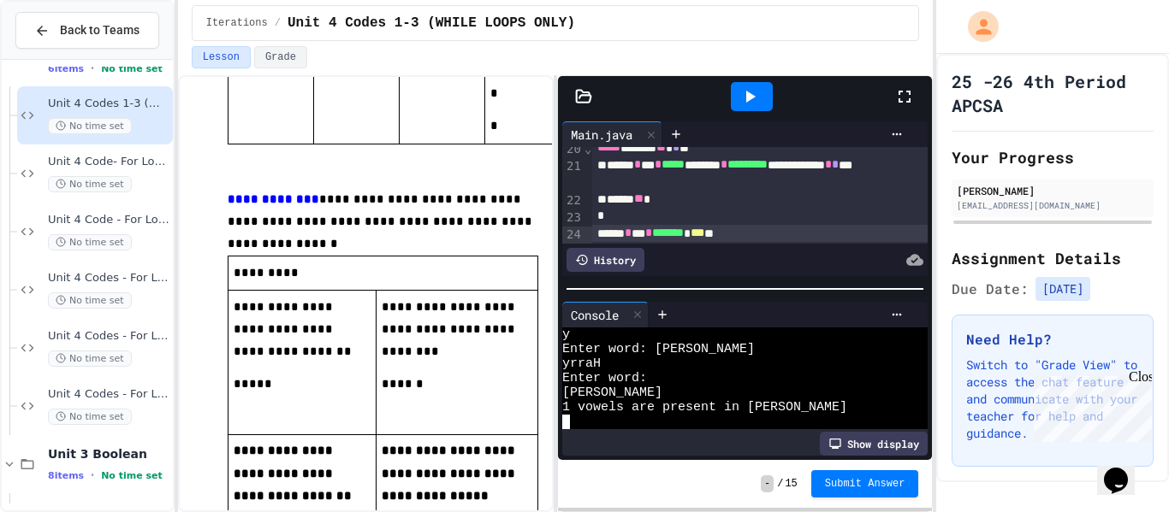
scroll to position [799, 0]
